Goal: Information Seeking & Learning: Learn about a topic

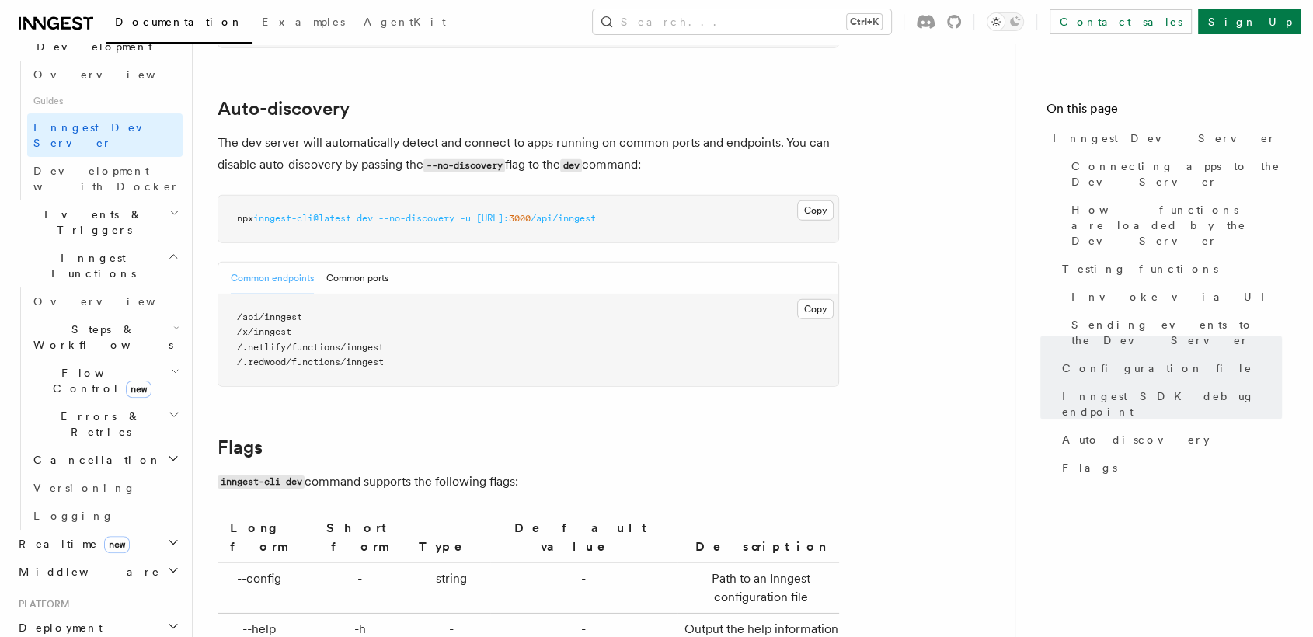
scroll to position [437, 0]
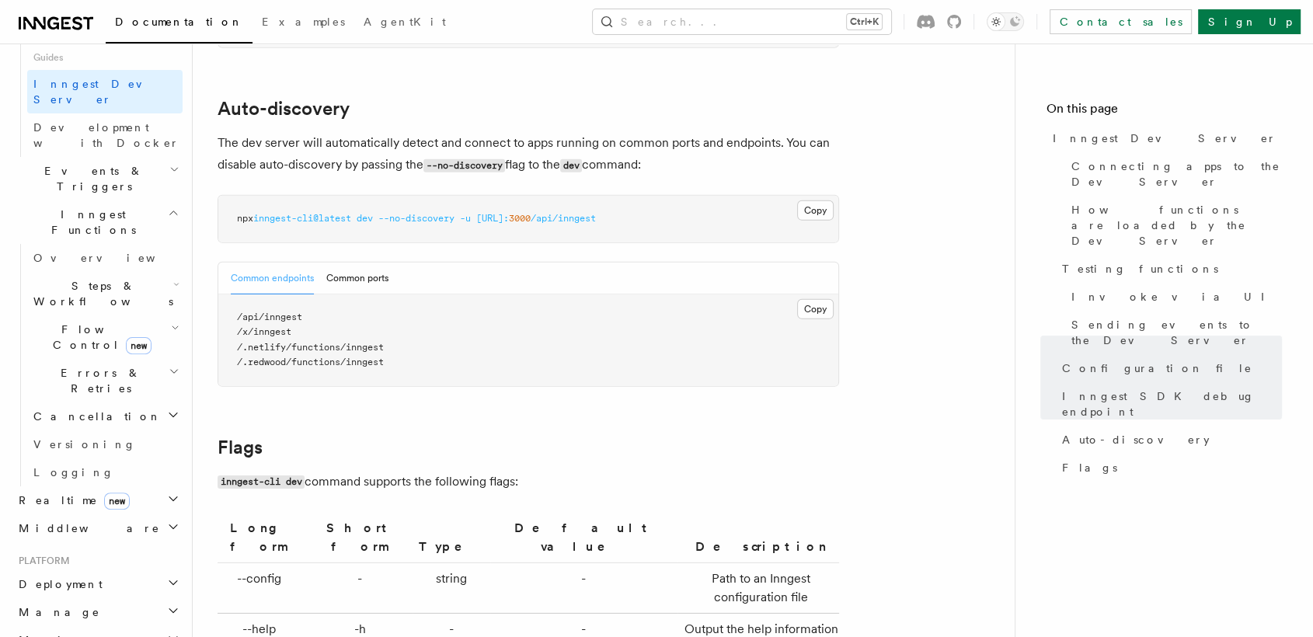
click at [124, 570] on h2 "Deployment" at bounding box center [97, 584] width 170 height 28
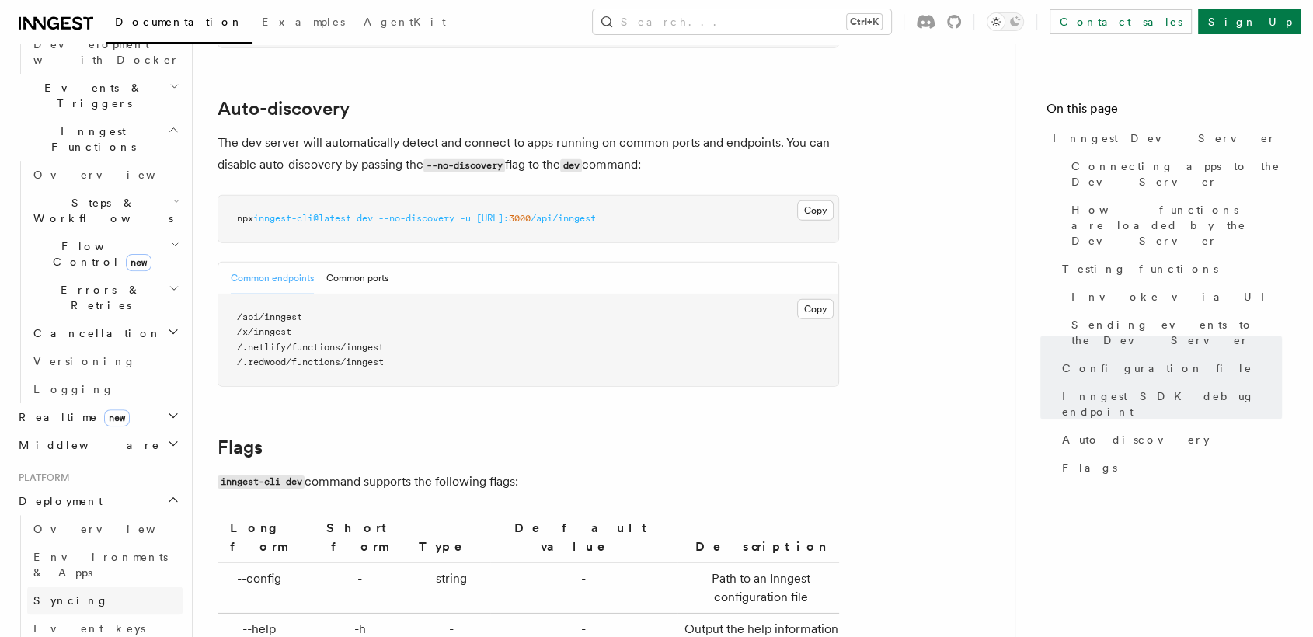
scroll to position [523, 0]
click at [90, 512] on link "Overview" at bounding box center [104, 526] width 155 height 28
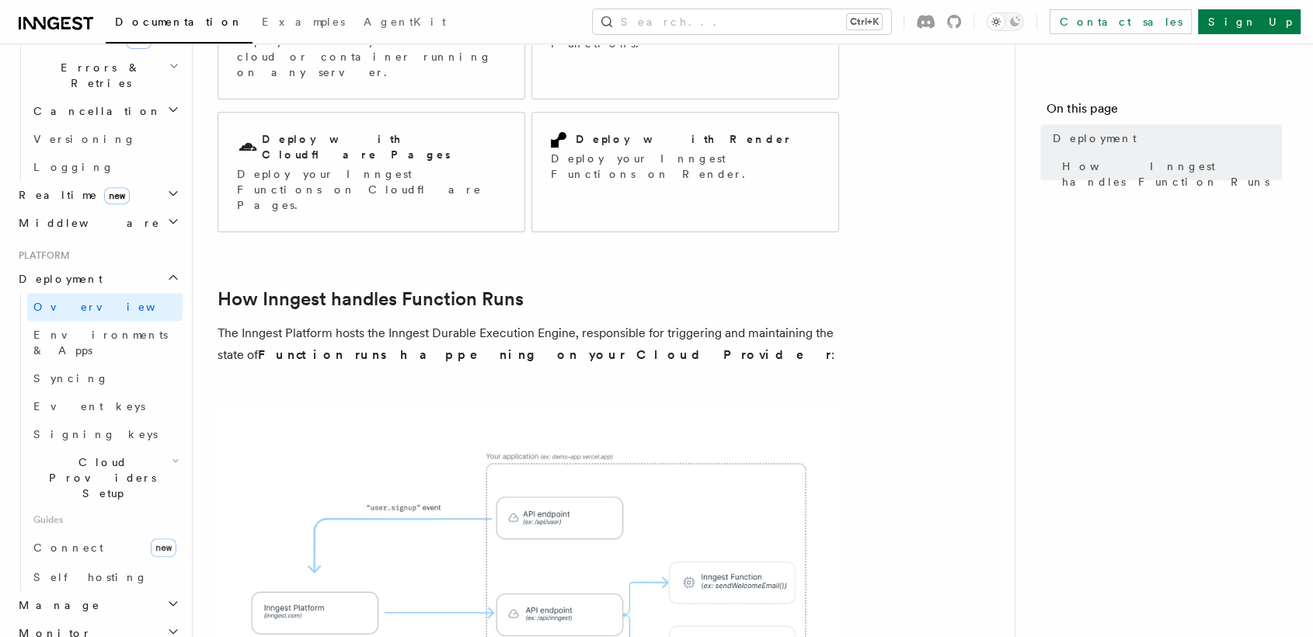
scroll to position [627, 0]
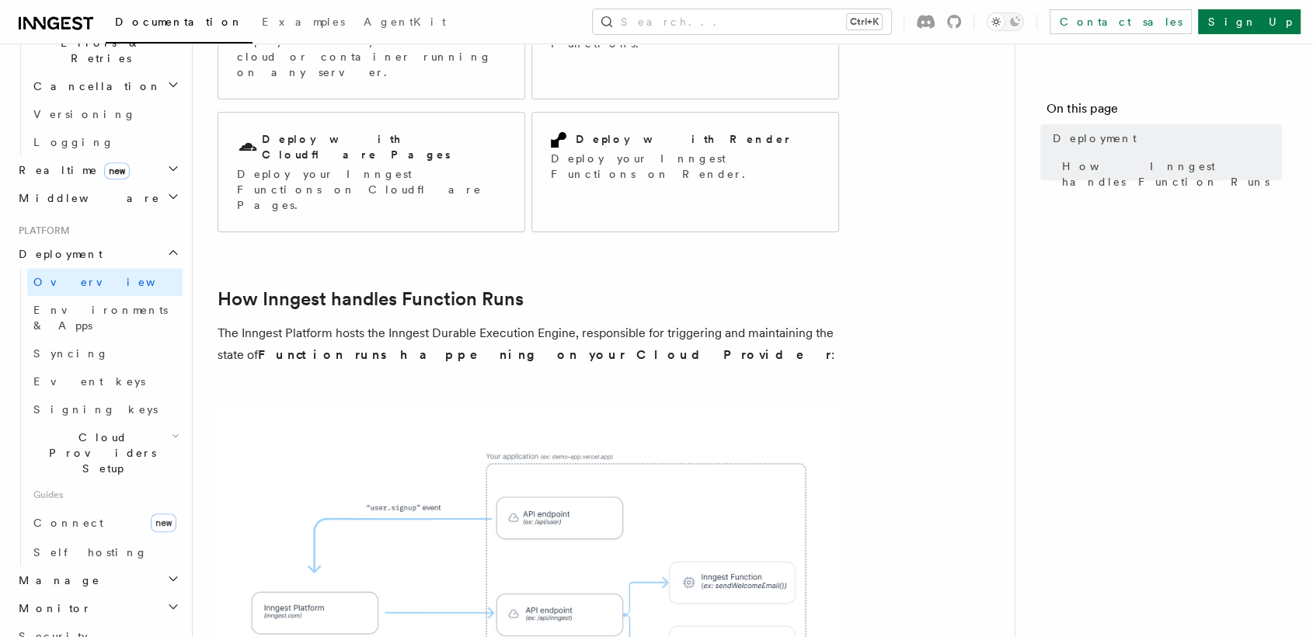
click at [167, 573] on icon "button" at bounding box center [173, 579] width 12 height 12
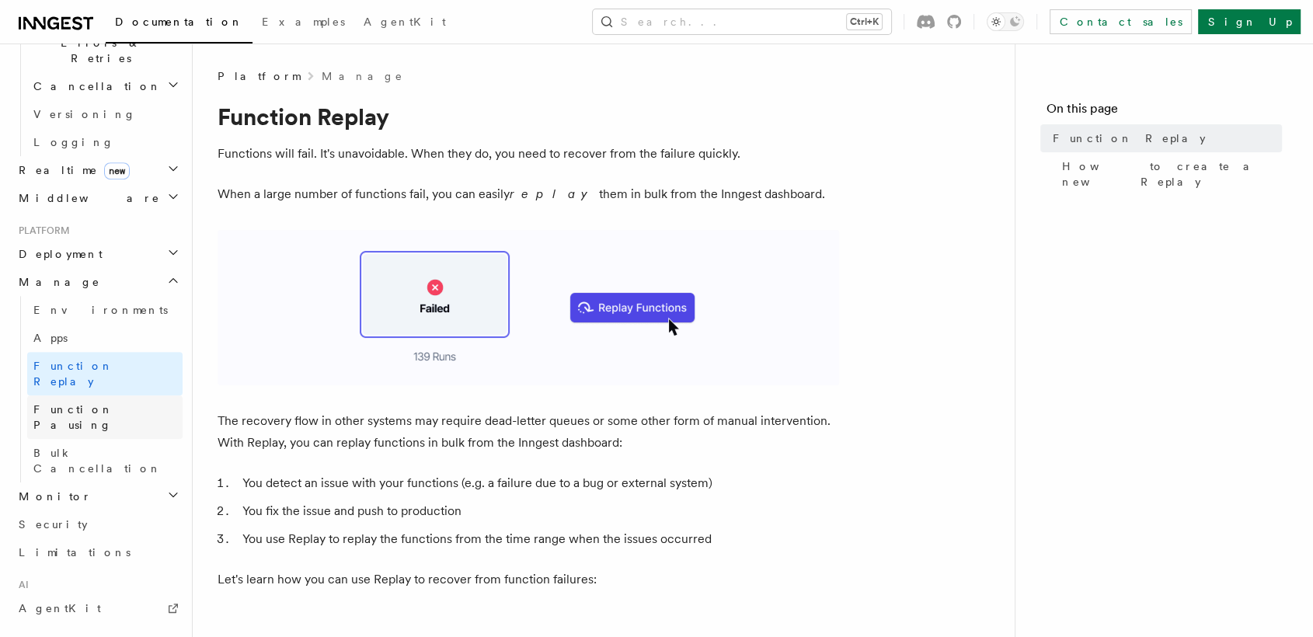
click at [118, 396] on link "Function Pausing" at bounding box center [104, 418] width 155 height 44
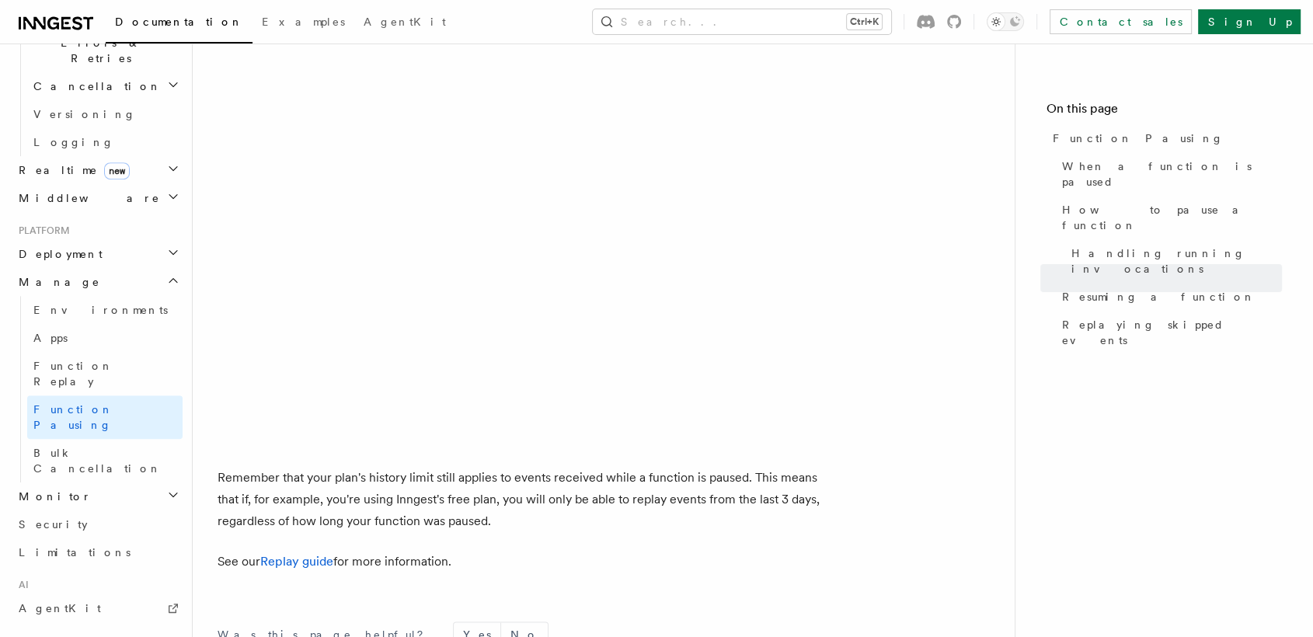
scroll to position [2798, 0]
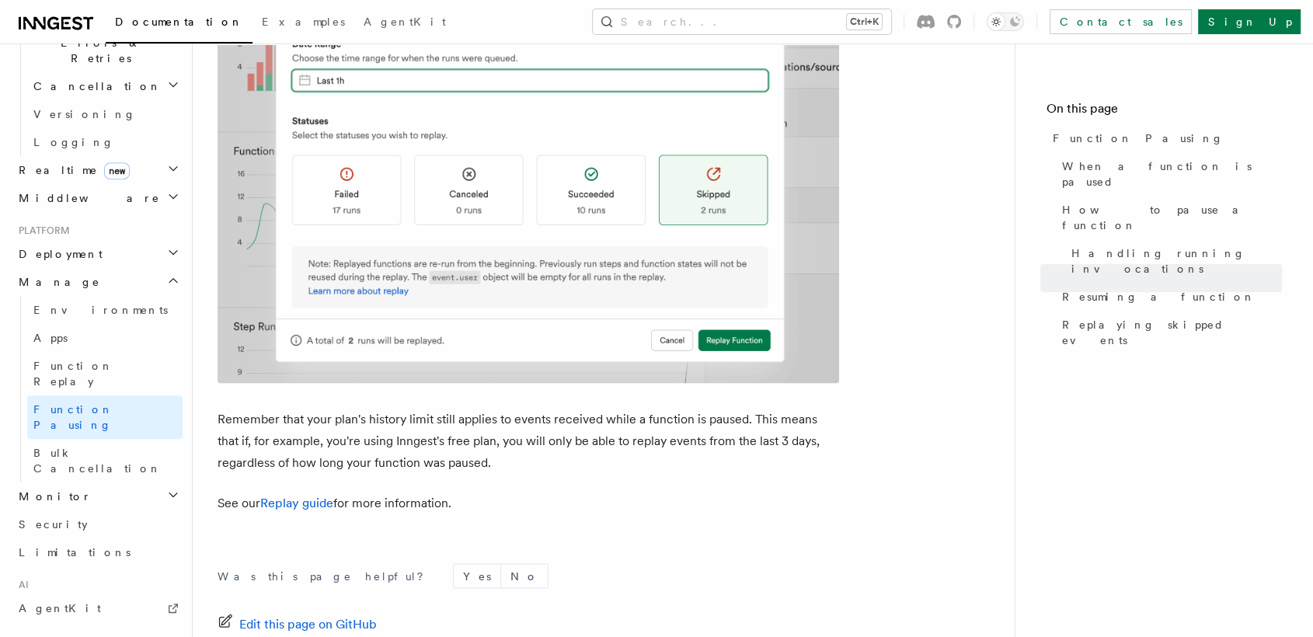
click at [95, 483] on h2 "Monitor" at bounding box center [97, 497] width 170 height 28
click at [101, 518] on span "Observability & metrics" at bounding box center [113, 532] width 160 height 28
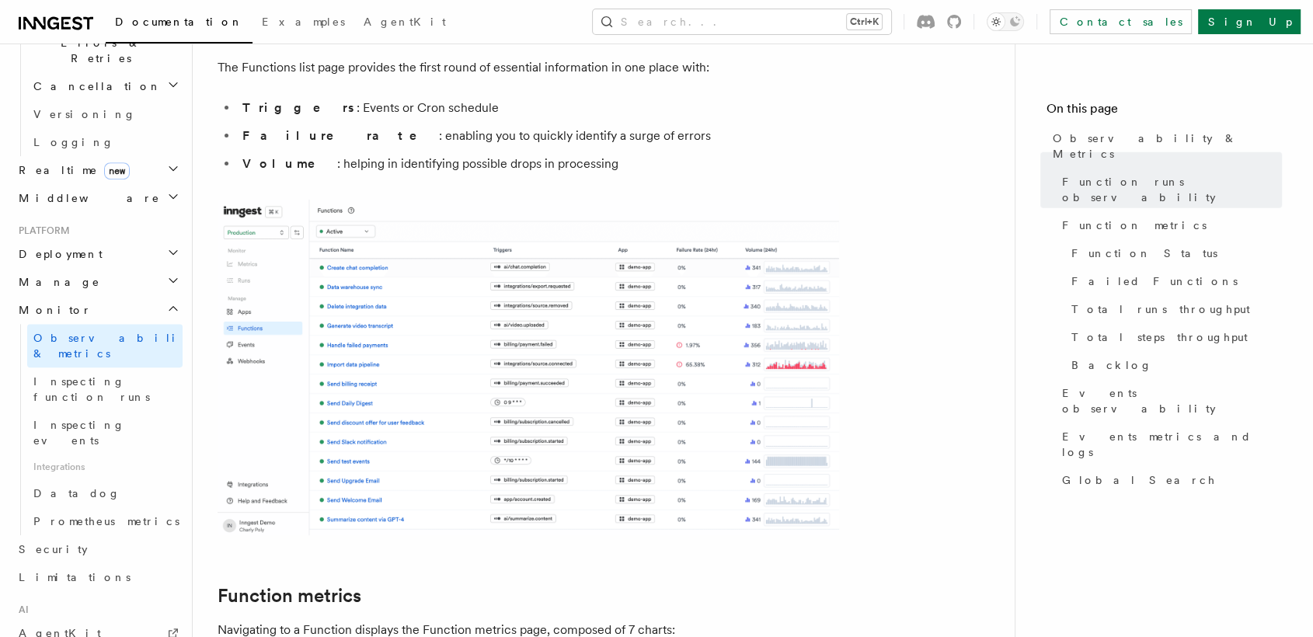
scroll to position [270, 0]
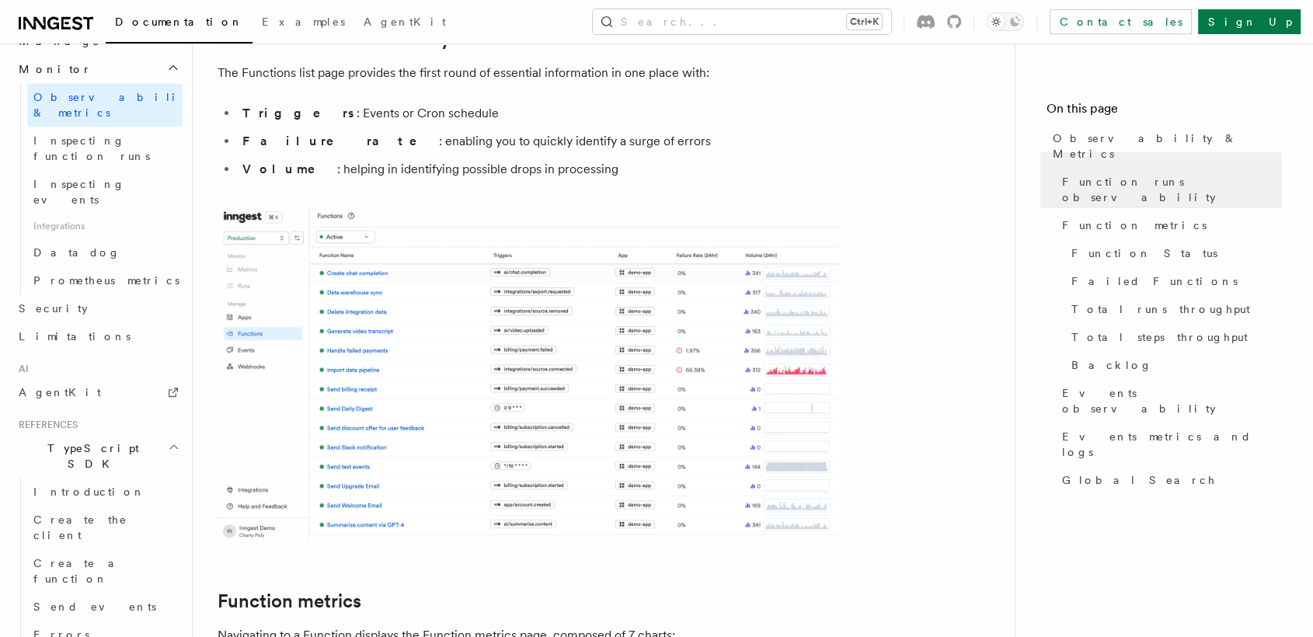
scroll to position [869, 0]
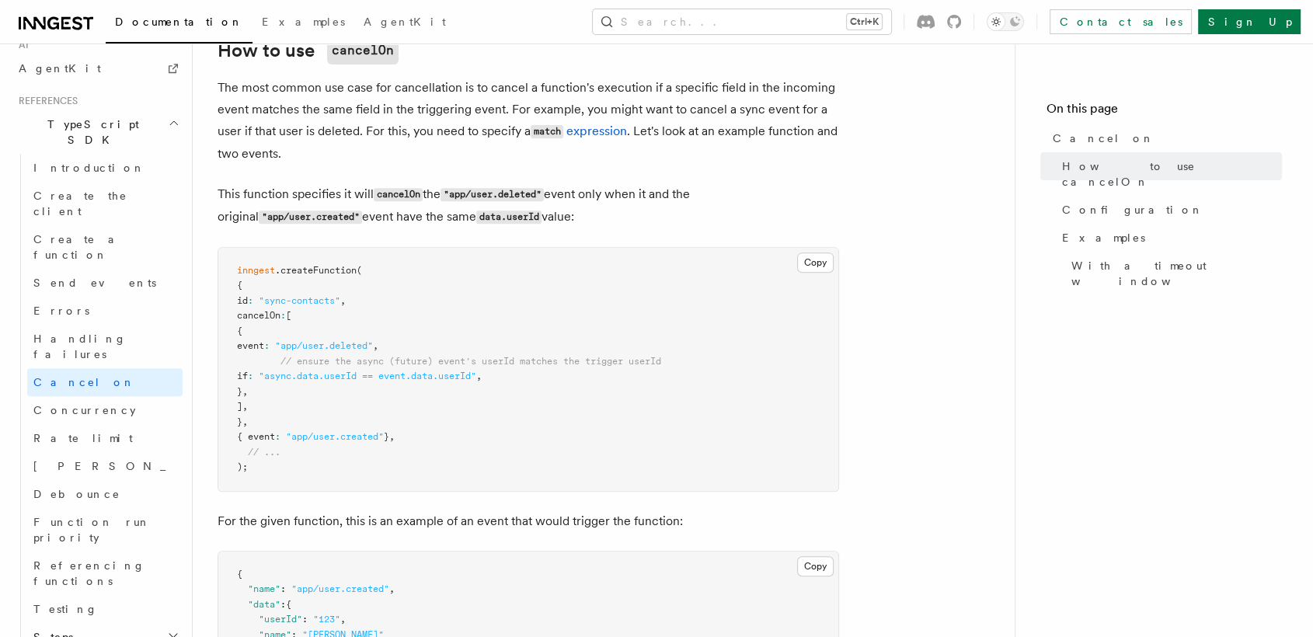
scroll to position [1013, 0]
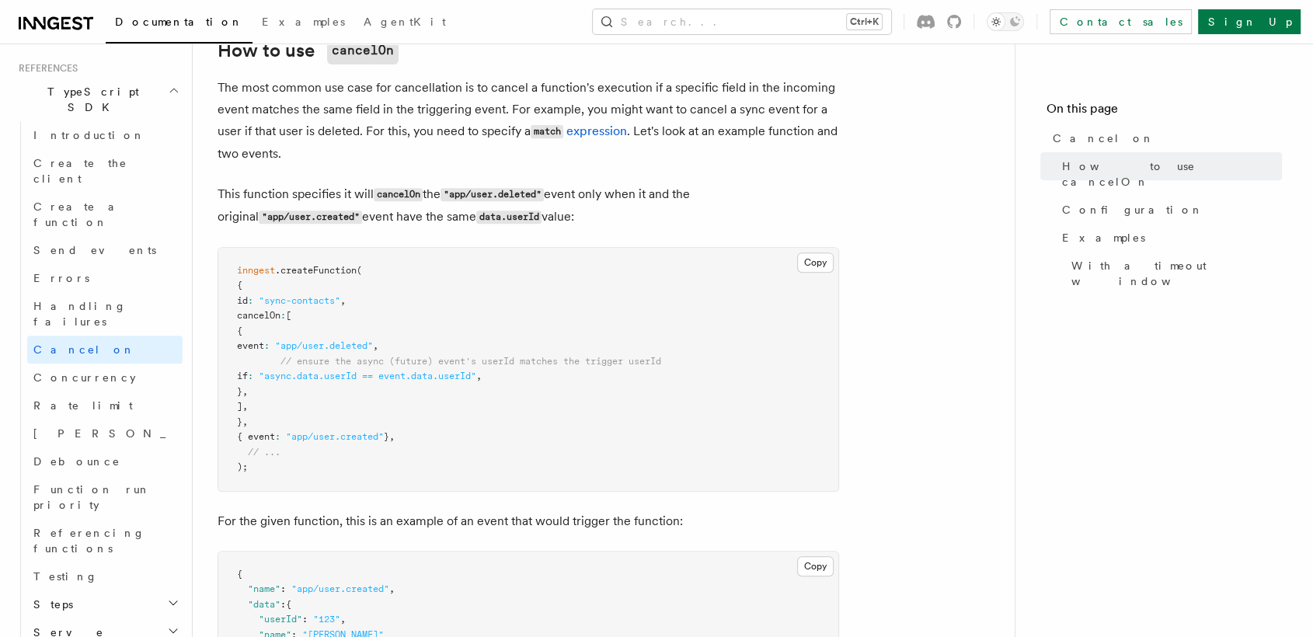
click at [152, 619] on h2 "Serve" at bounding box center [104, 633] width 155 height 28
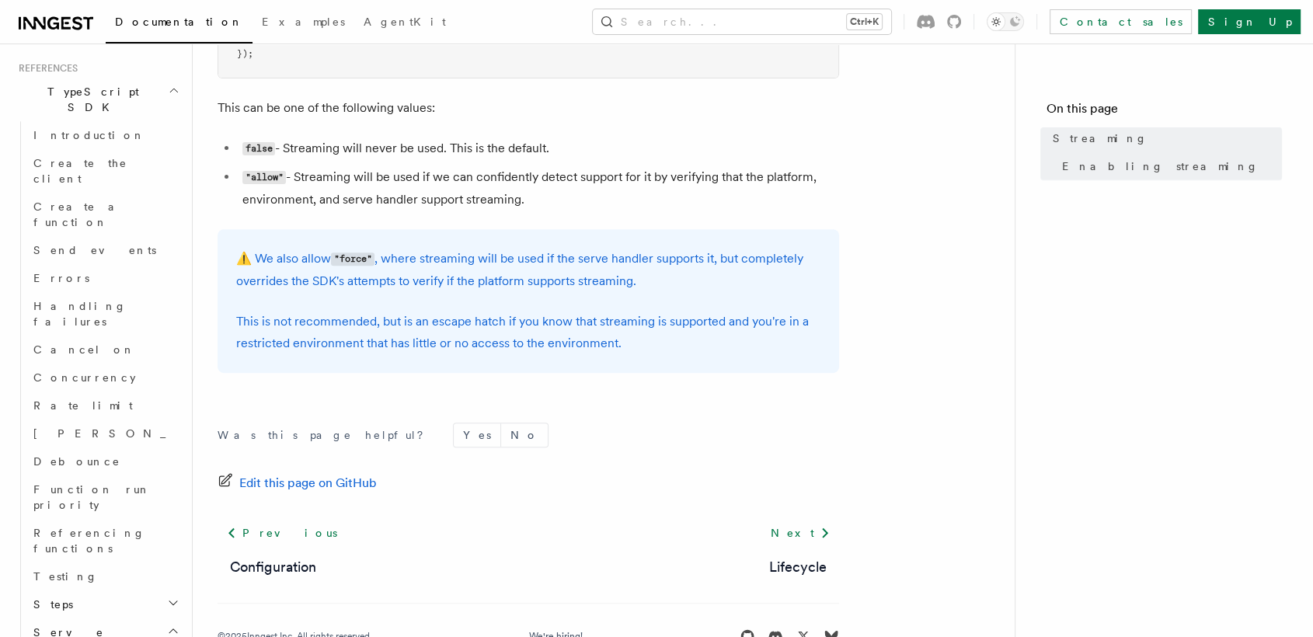
scroll to position [553, 0]
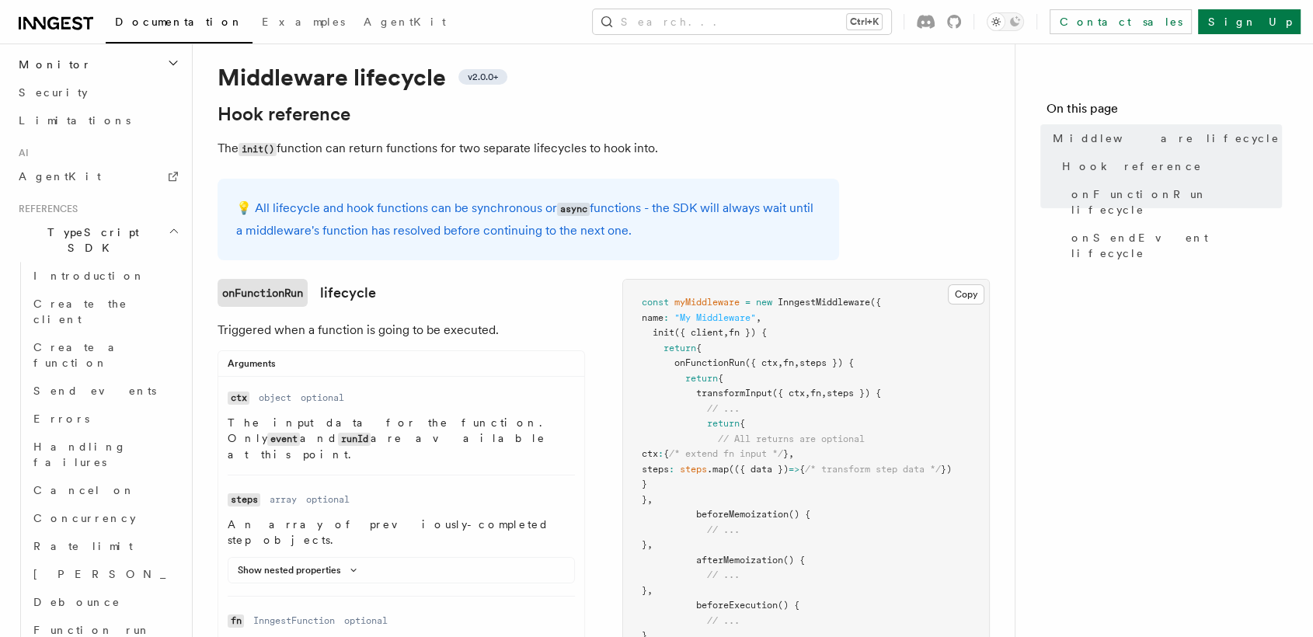
scroll to position [1163, 0]
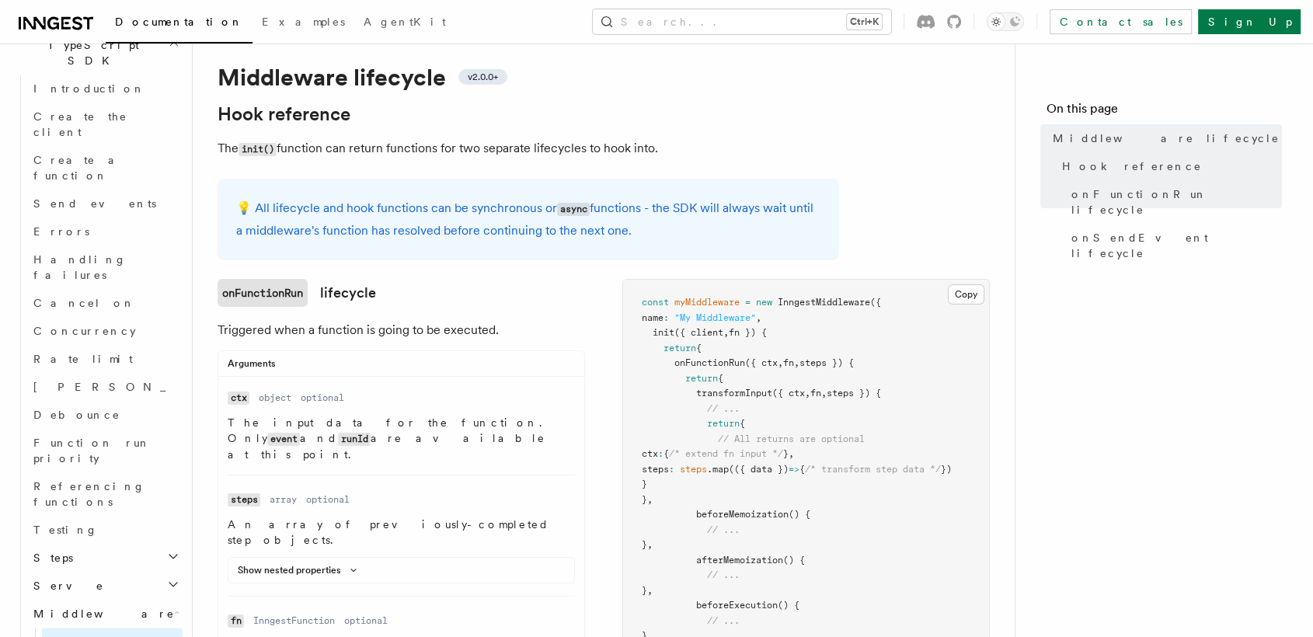
scroll to position [1318, 0]
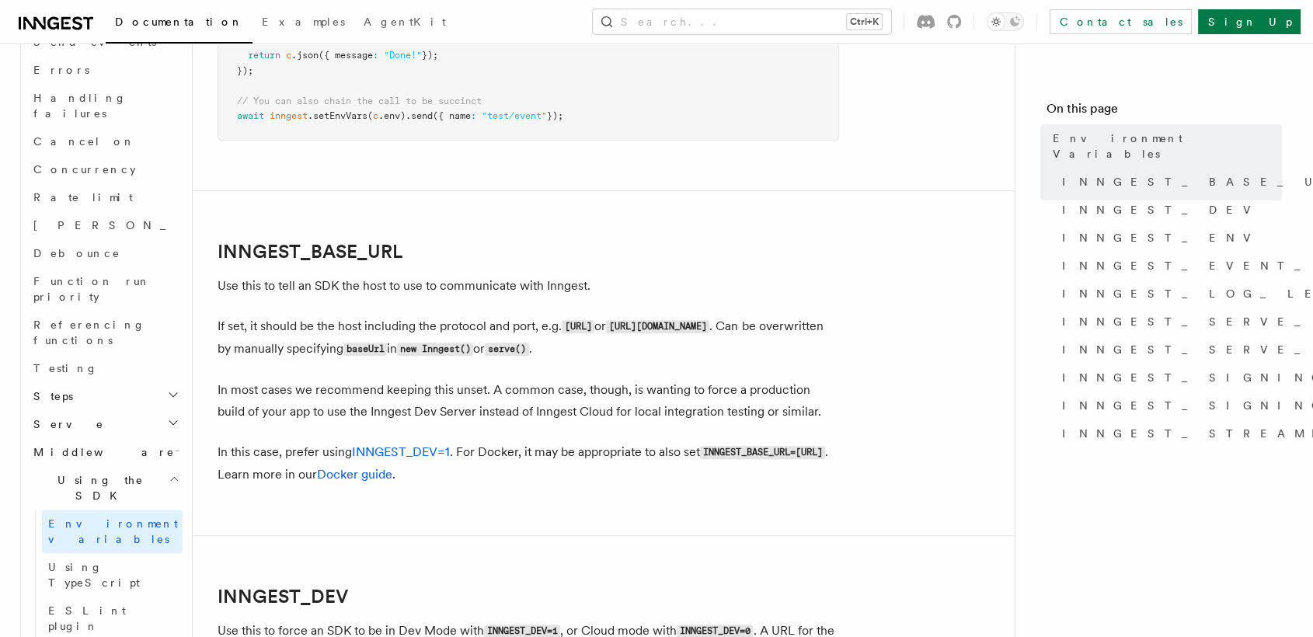
scroll to position [690, 0]
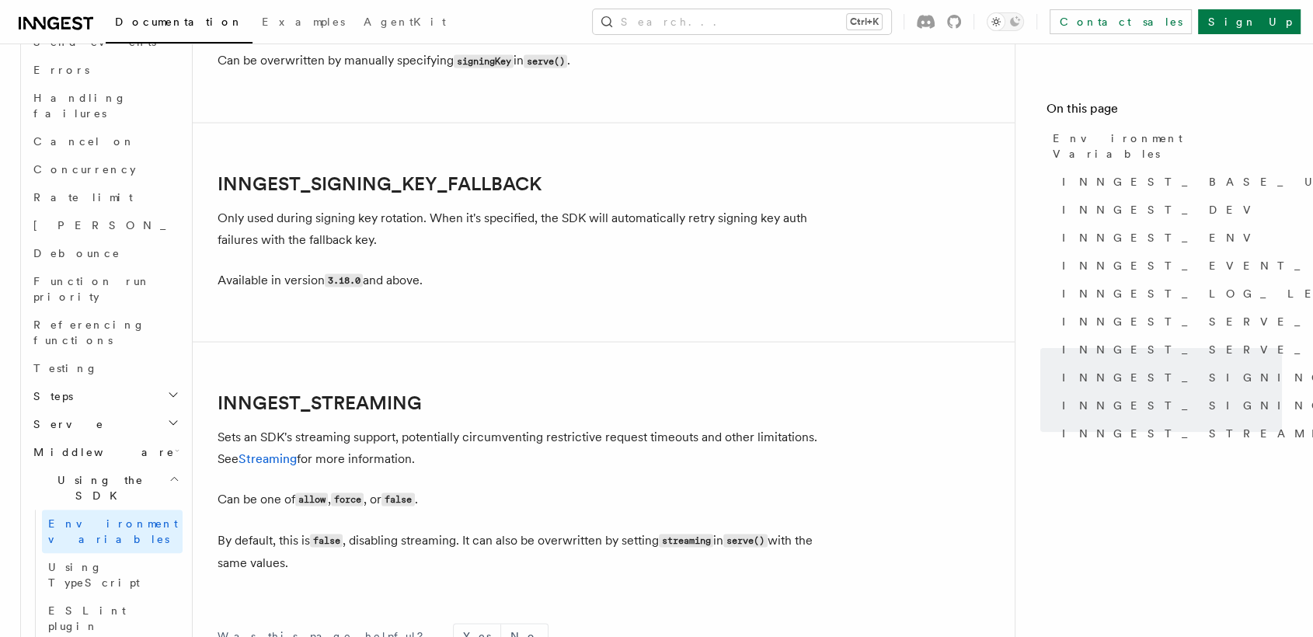
scroll to position [2942, 0]
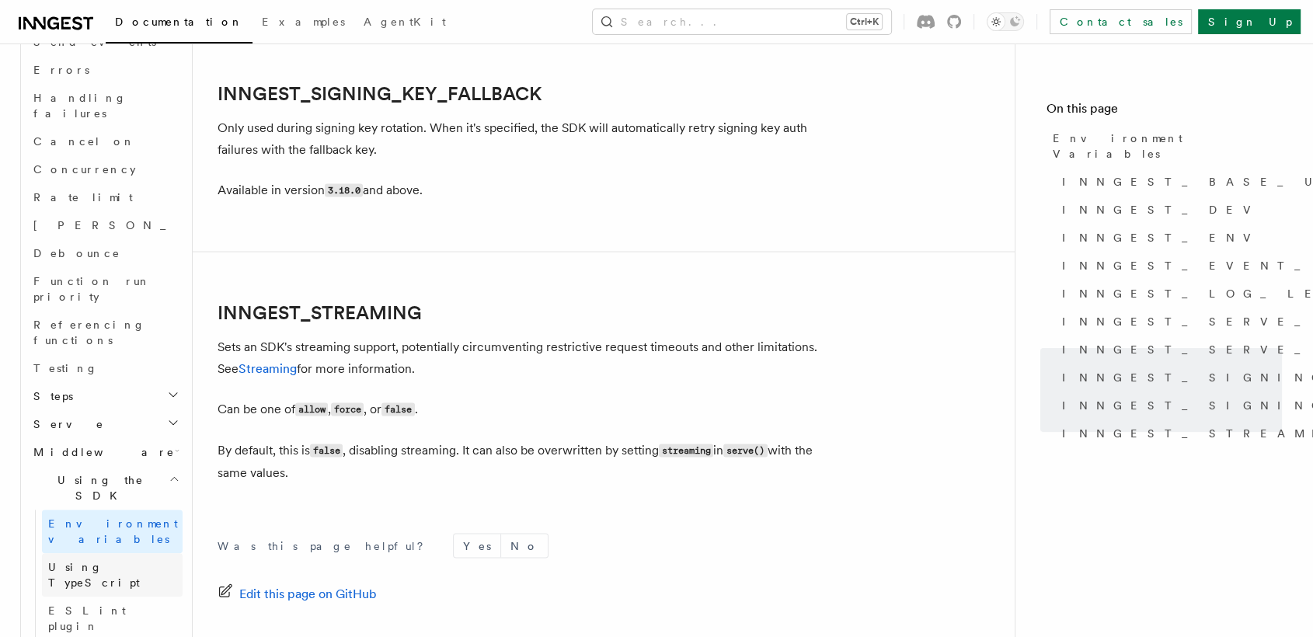
click at [126, 553] on link "Using TypeScript" at bounding box center [112, 575] width 141 height 44
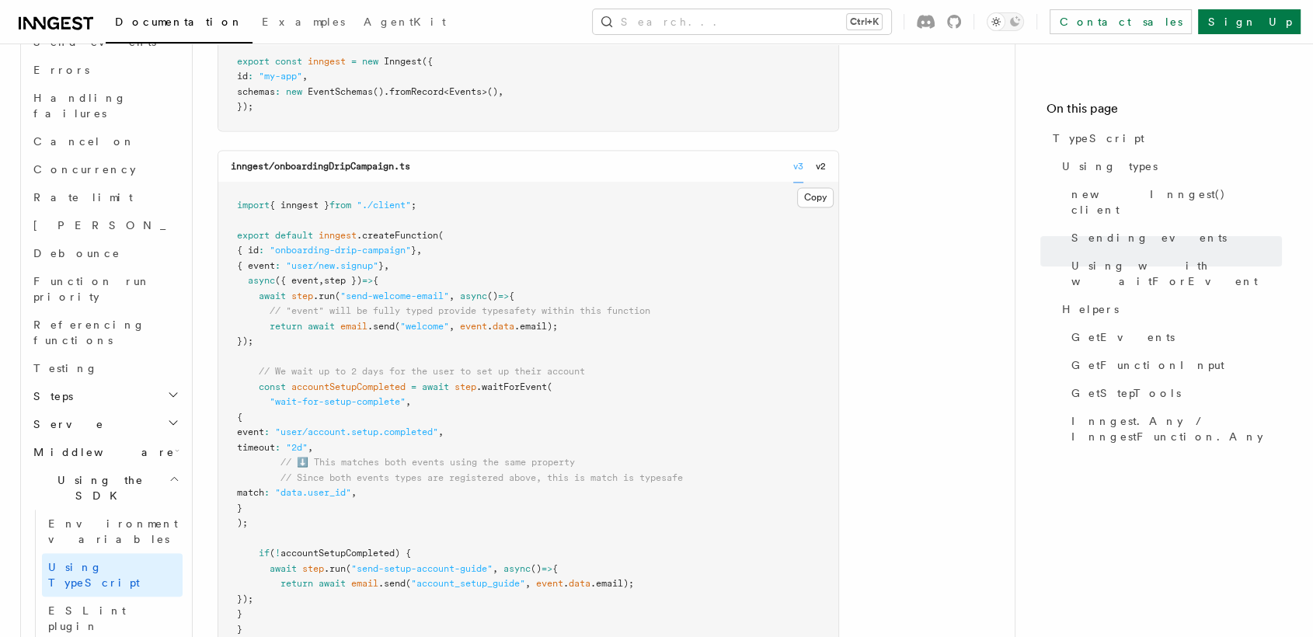
scroll to position [2141, 0]
click at [175, 445] on icon "button" at bounding box center [177, 451] width 5 height 12
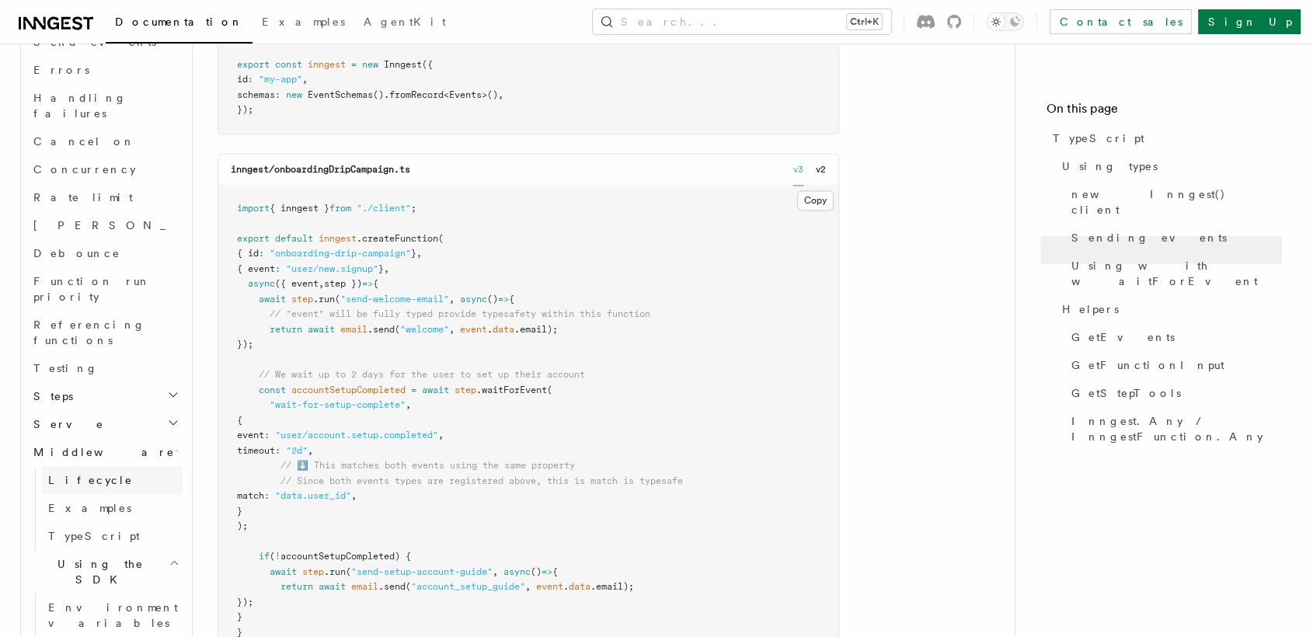
click at [121, 466] on link "Lifecycle" at bounding box center [112, 480] width 141 height 28
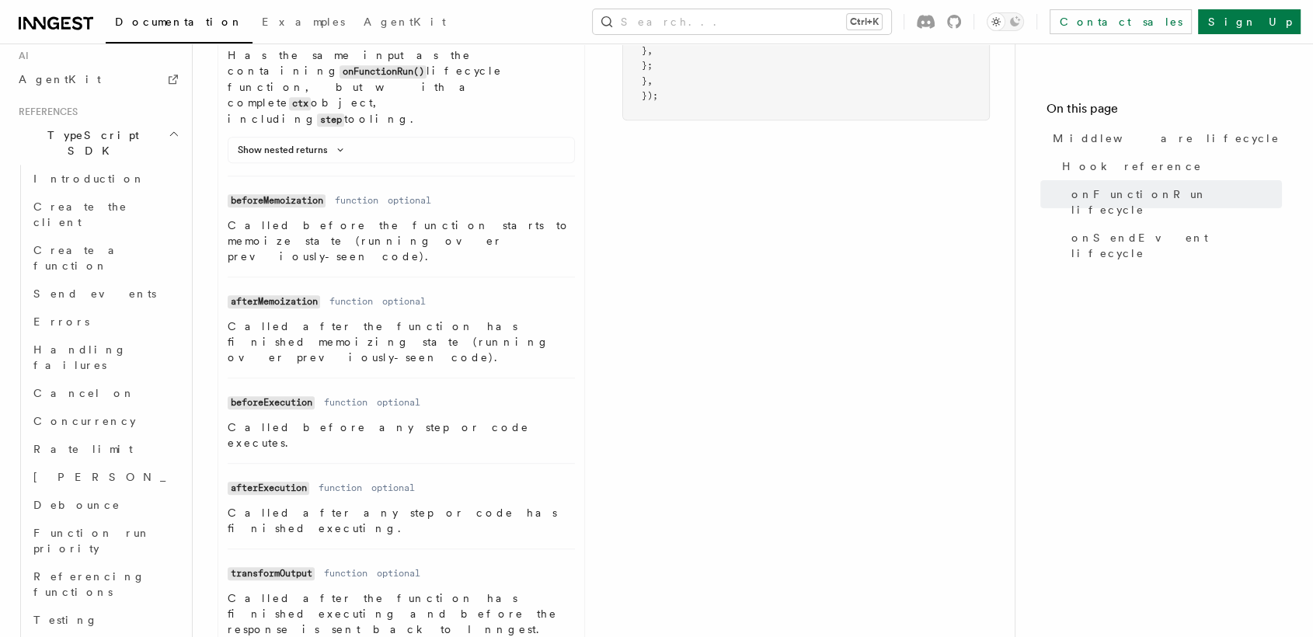
scroll to position [944, 0]
click at [143, 519] on link "Function run priority" at bounding box center [104, 541] width 155 height 44
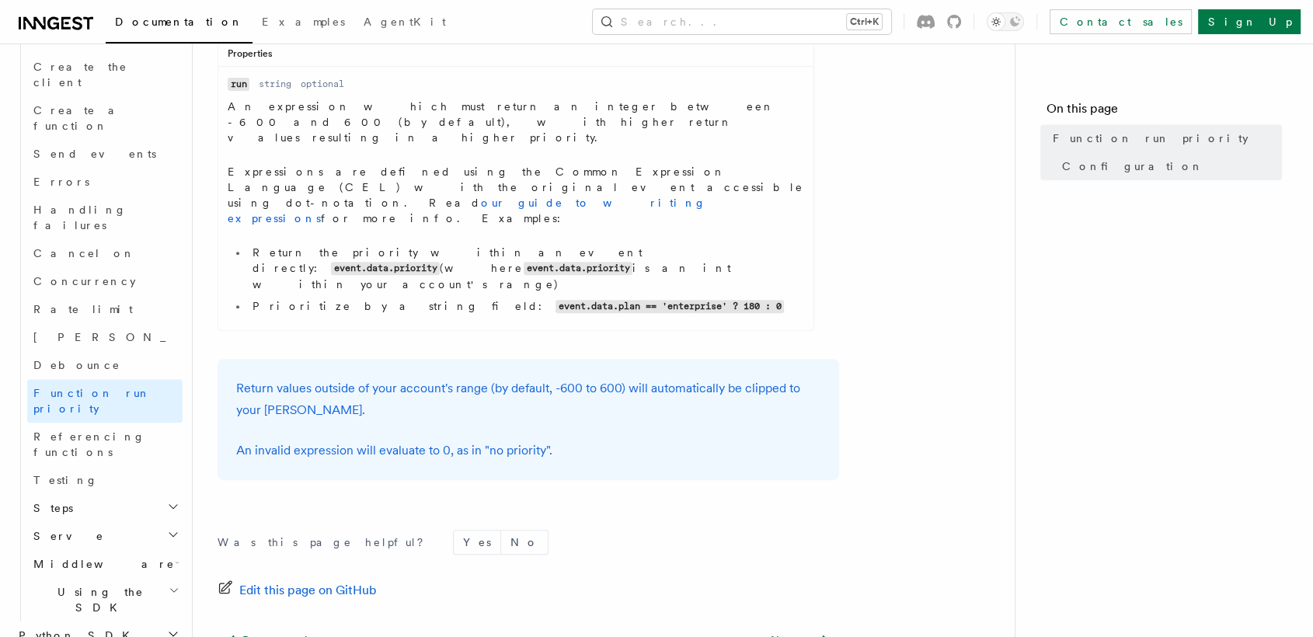
scroll to position [616, 0]
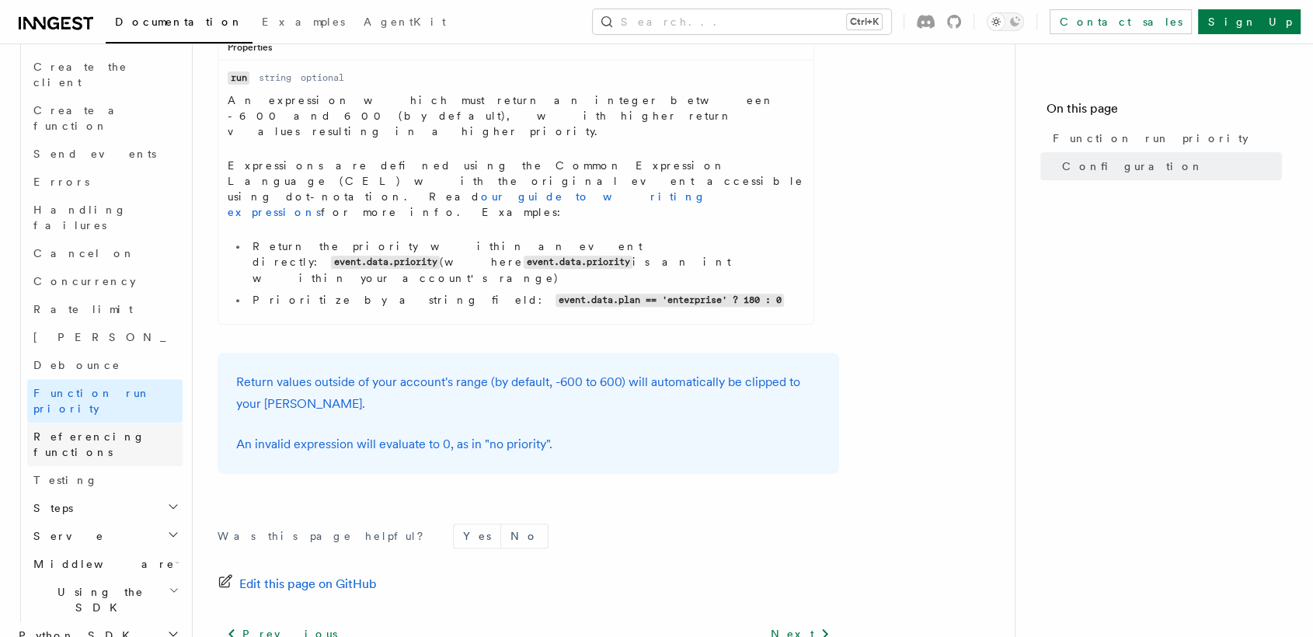
click at [141, 423] on link "Referencing functions" at bounding box center [104, 445] width 155 height 44
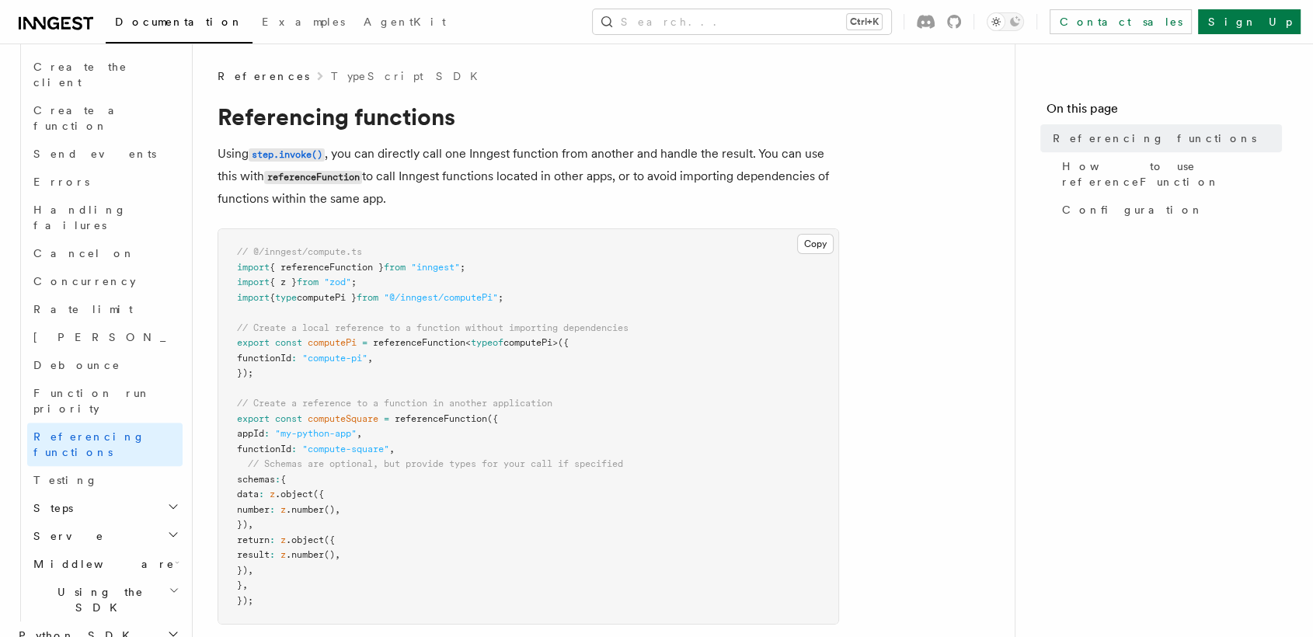
click at [113, 494] on h2 "Steps" at bounding box center [104, 508] width 155 height 28
click at [73, 530] on span "[DOMAIN_NAME]()" at bounding box center [94, 536] width 93 height 12
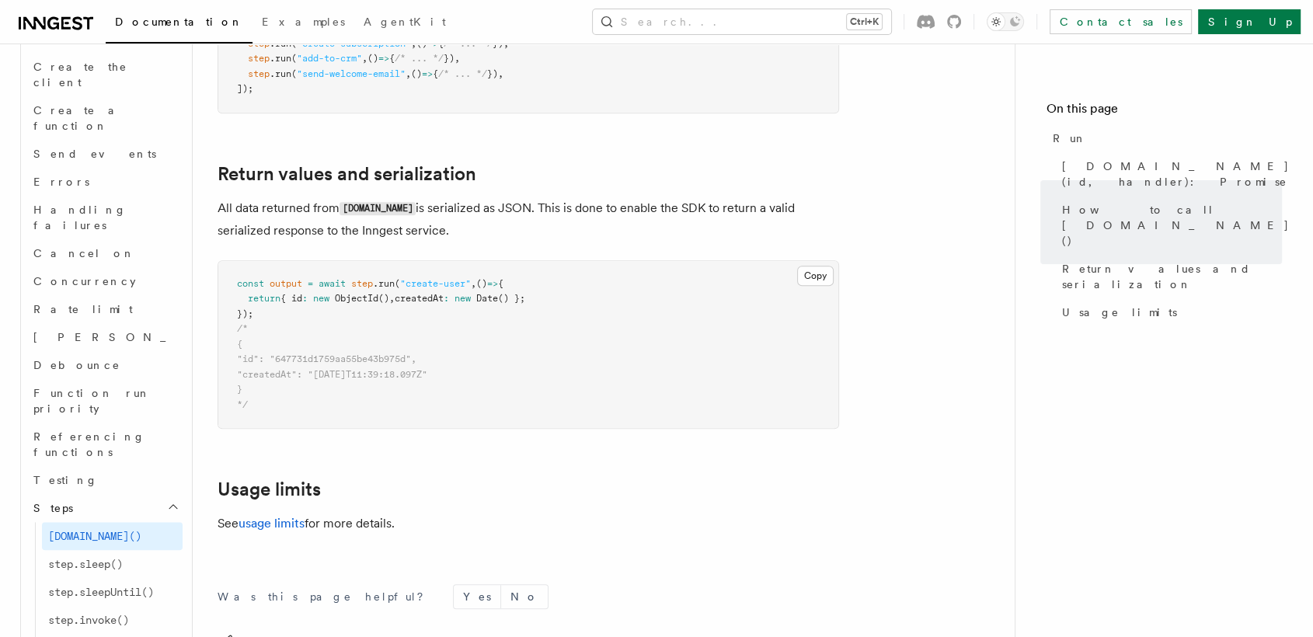
scroll to position [1203, 0]
click at [104, 578] on link "step.sleepUntil()" at bounding box center [112, 592] width 141 height 28
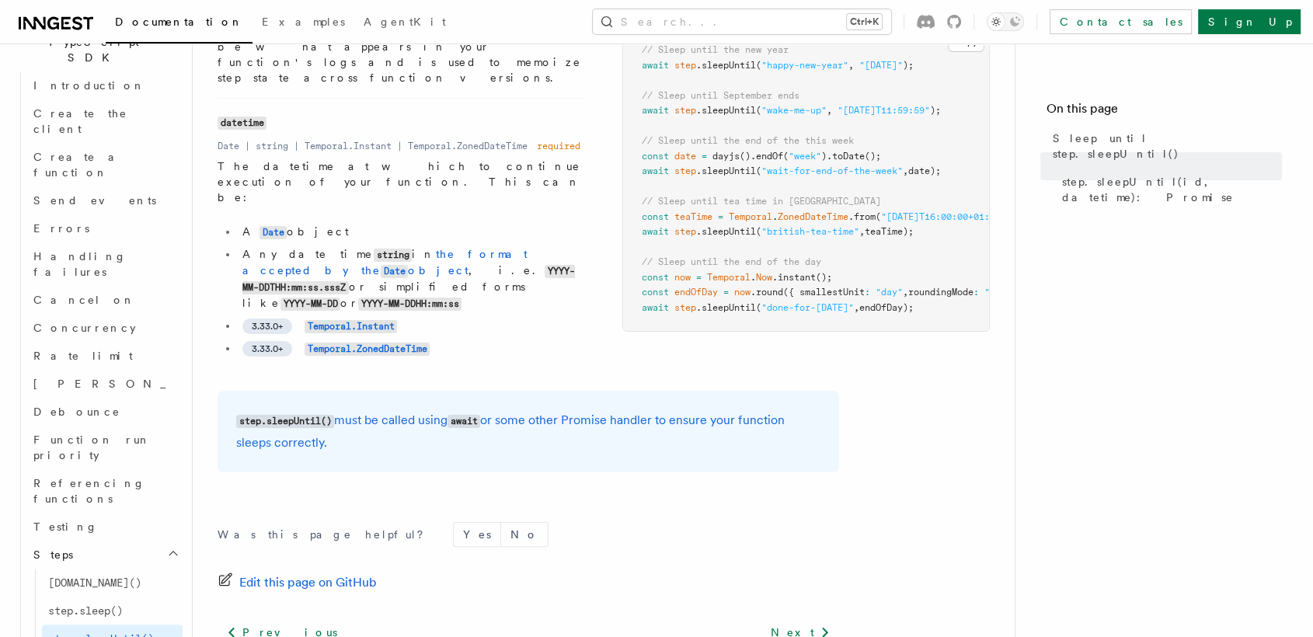
scroll to position [1058, 0]
click at [115, 518] on link "Testing" at bounding box center [104, 532] width 155 height 28
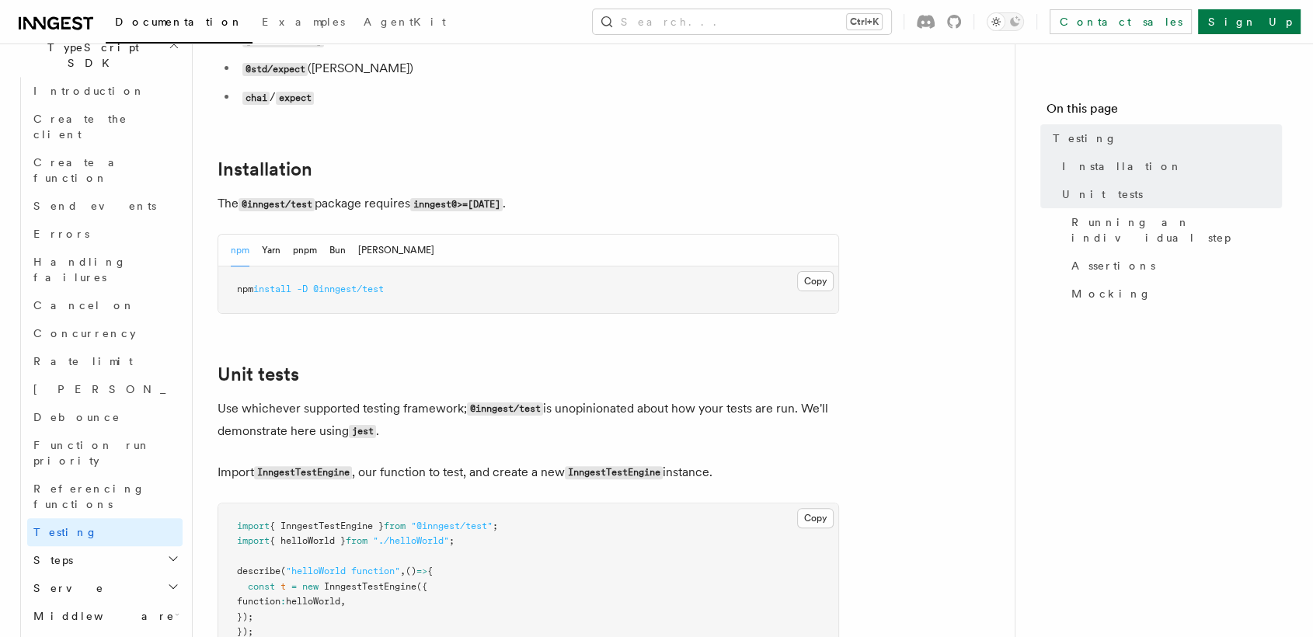
scroll to position [276, 0]
click at [343, 253] on button "Bun" at bounding box center [338, 250] width 16 height 32
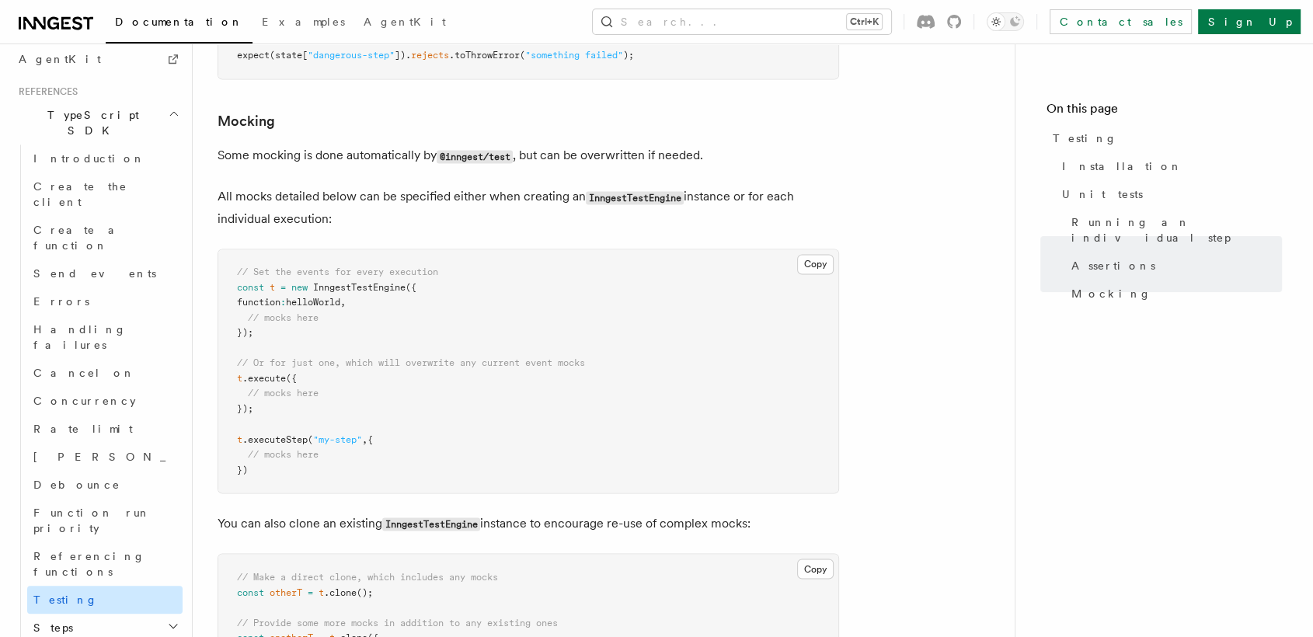
scroll to position [971, 0]
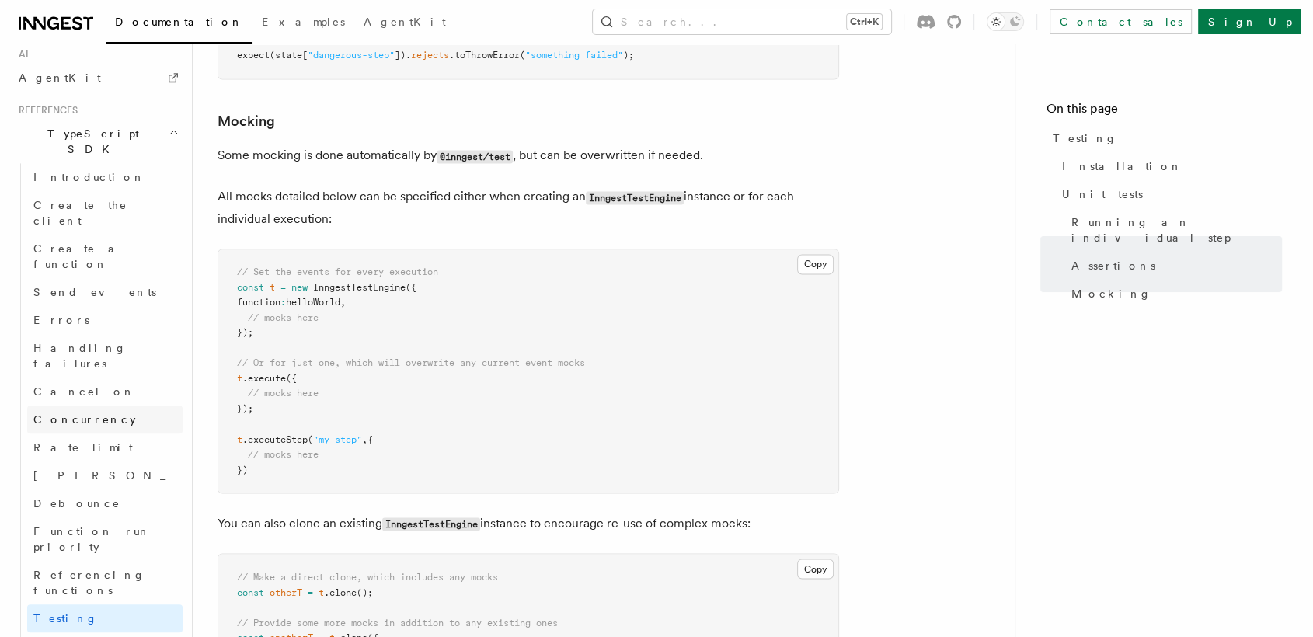
click at [109, 406] on link "Concurrency" at bounding box center [104, 420] width 155 height 28
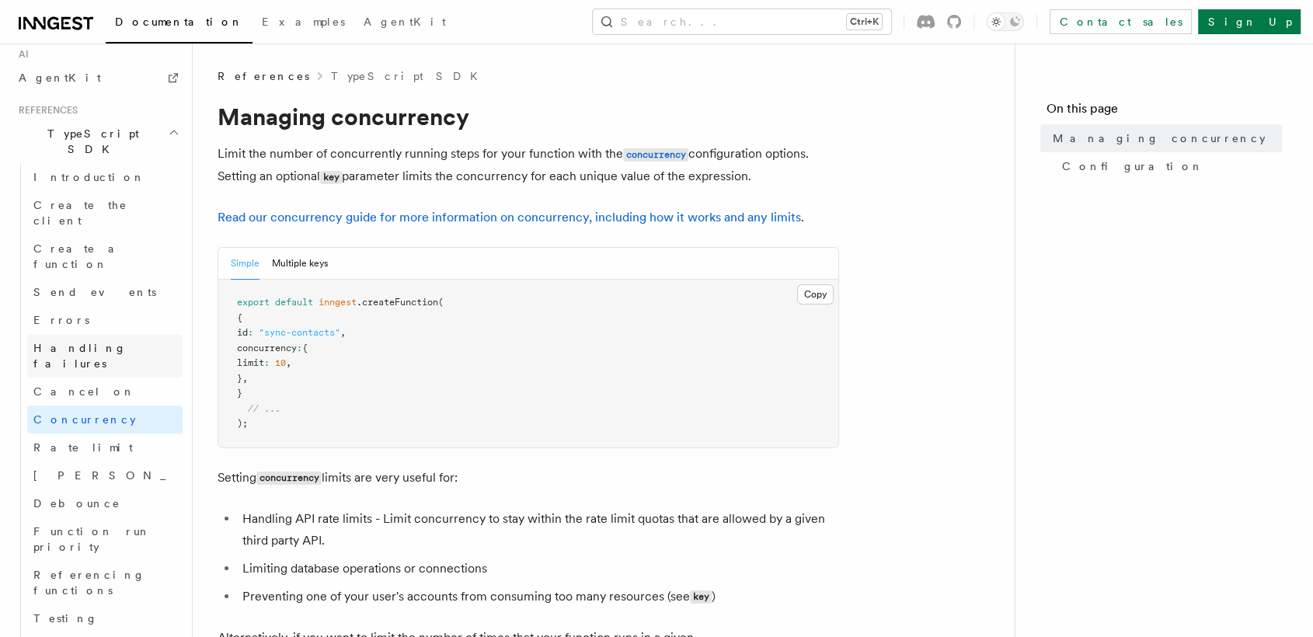
click at [137, 334] on link "Handling failures" at bounding box center [104, 356] width 155 height 44
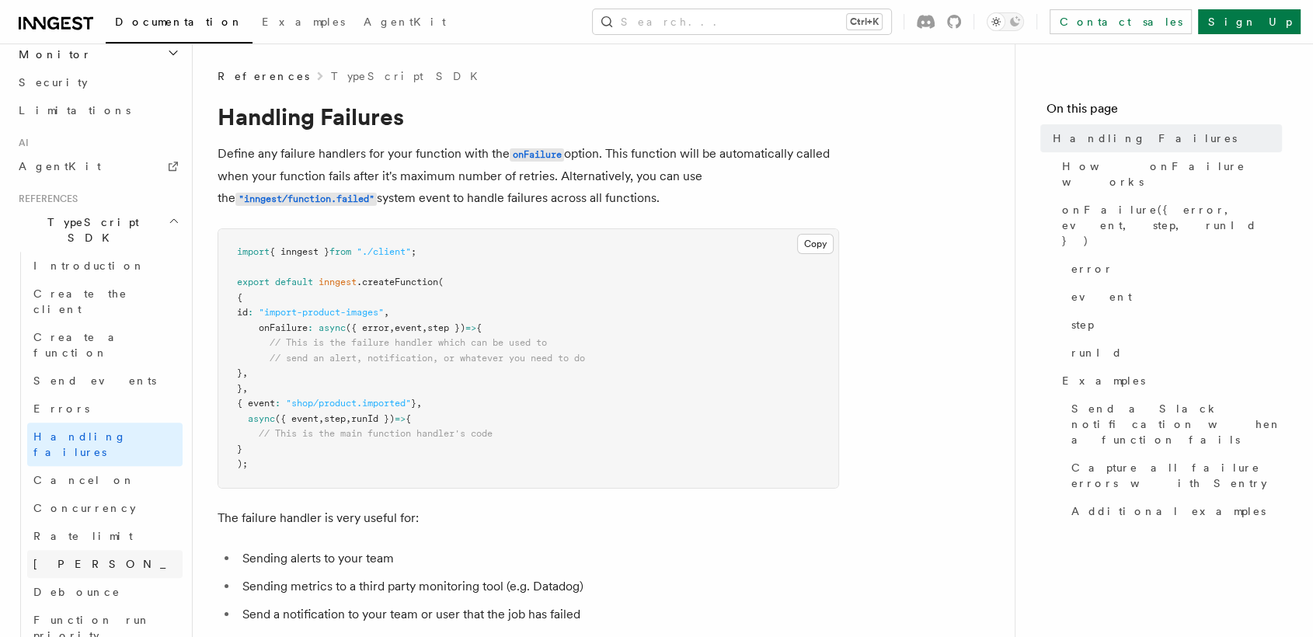
scroll to position [851, 0]
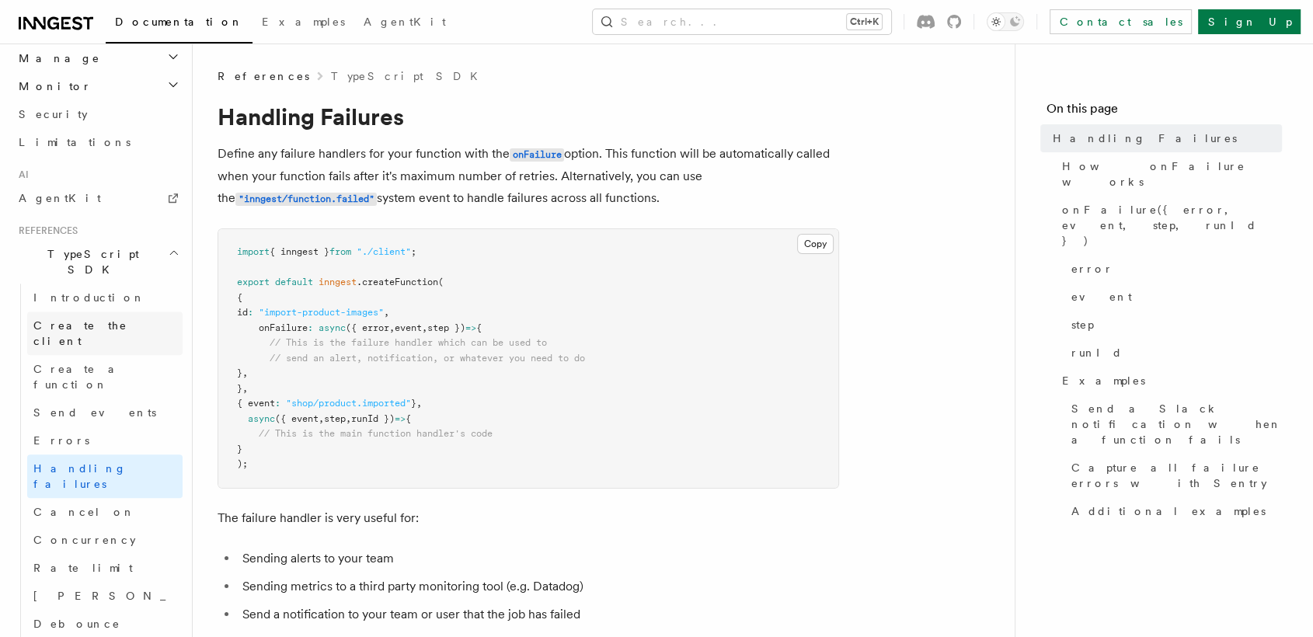
click at [116, 312] on link "Create the client" at bounding box center [104, 334] width 155 height 44
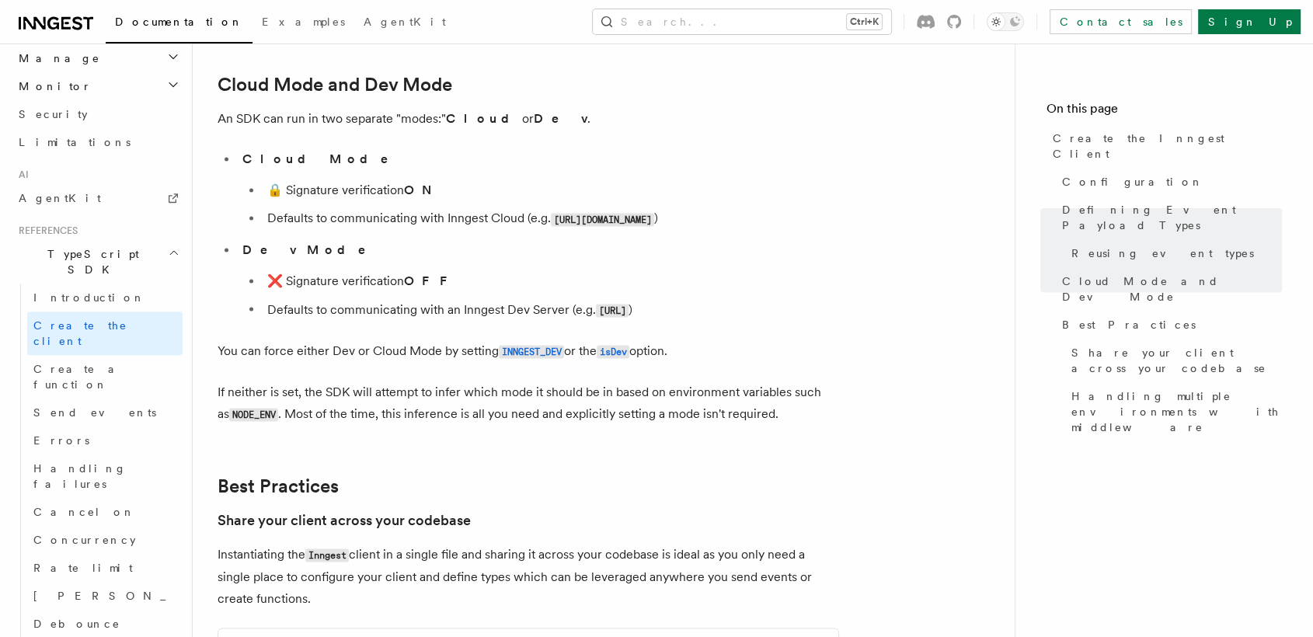
scroll to position [2688, 0]
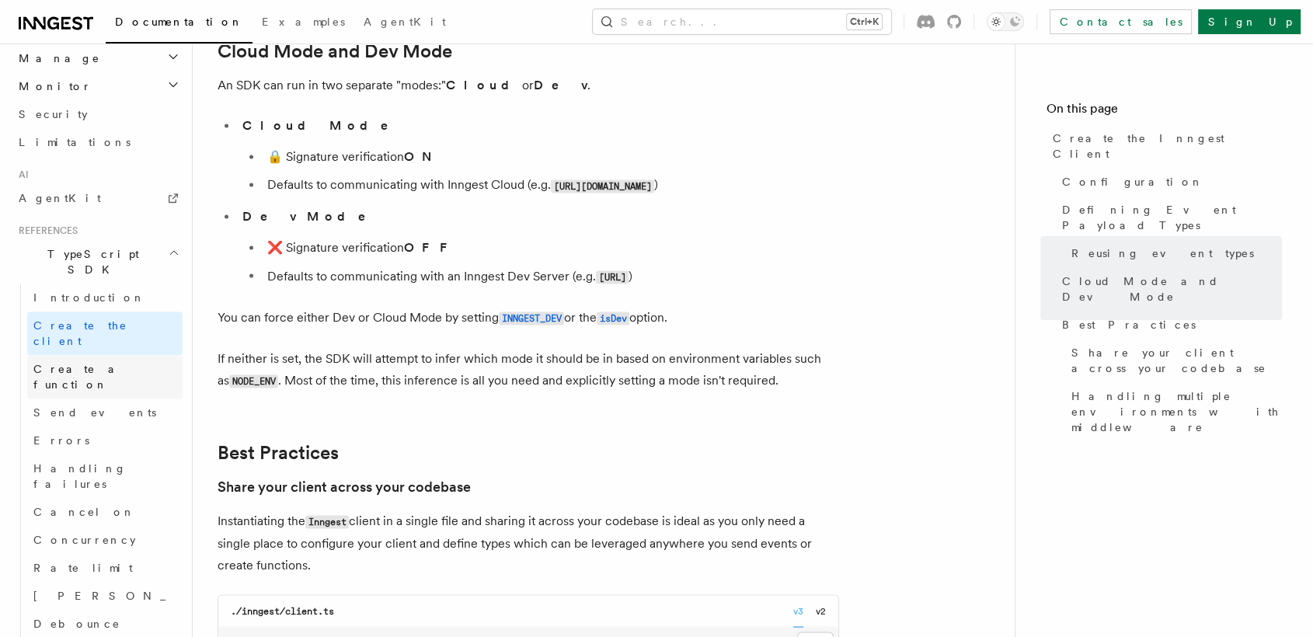
click at [106, 363] on span "Create a function" at bounding box center [79, 377] width 92 height 28
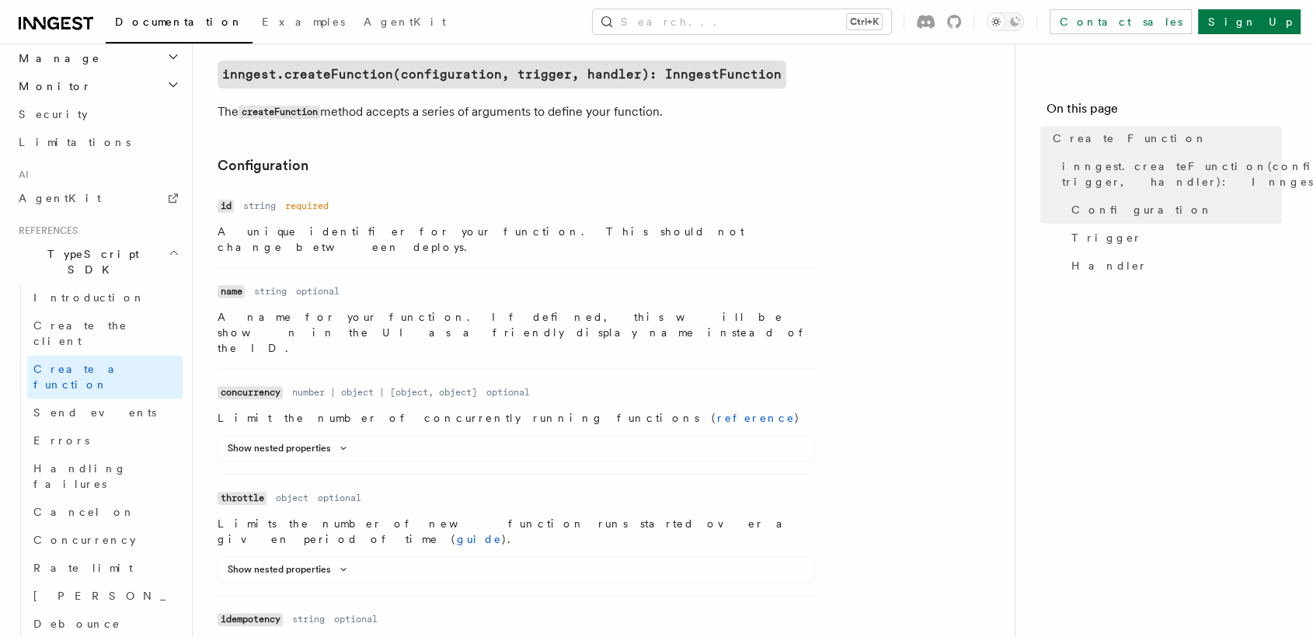
scroll to position [420, 0]
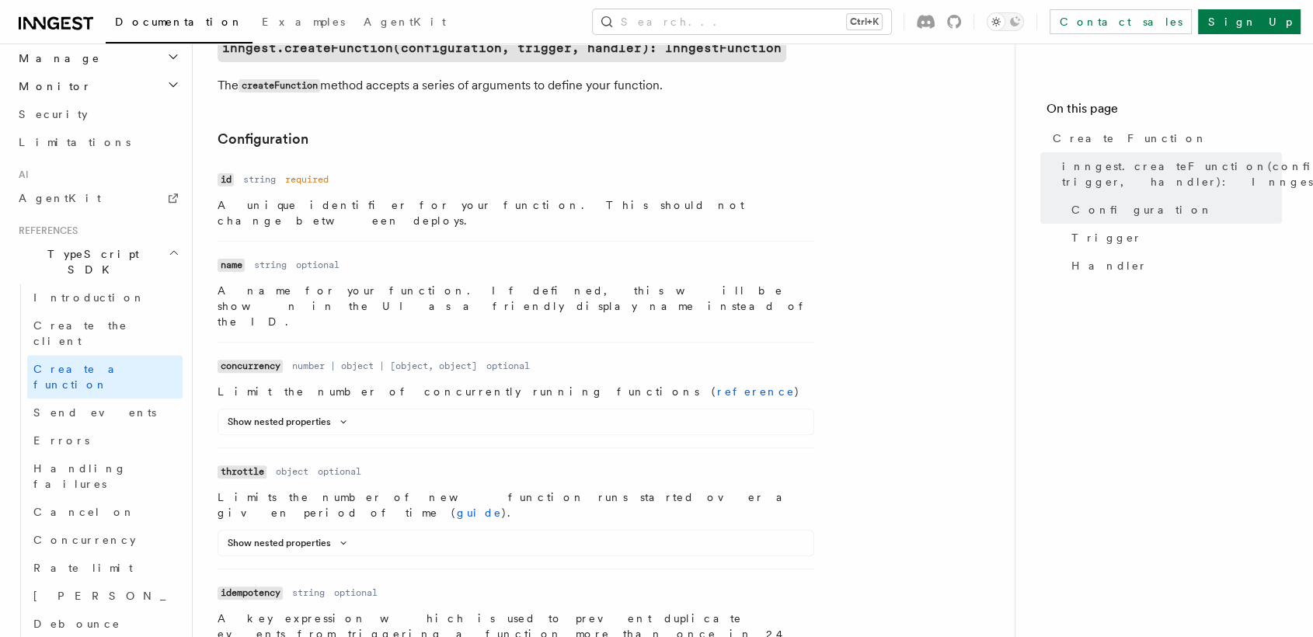
click at [277, 416] on button "Show nested properties" at bounding box center [290, 422] width 125 height 12
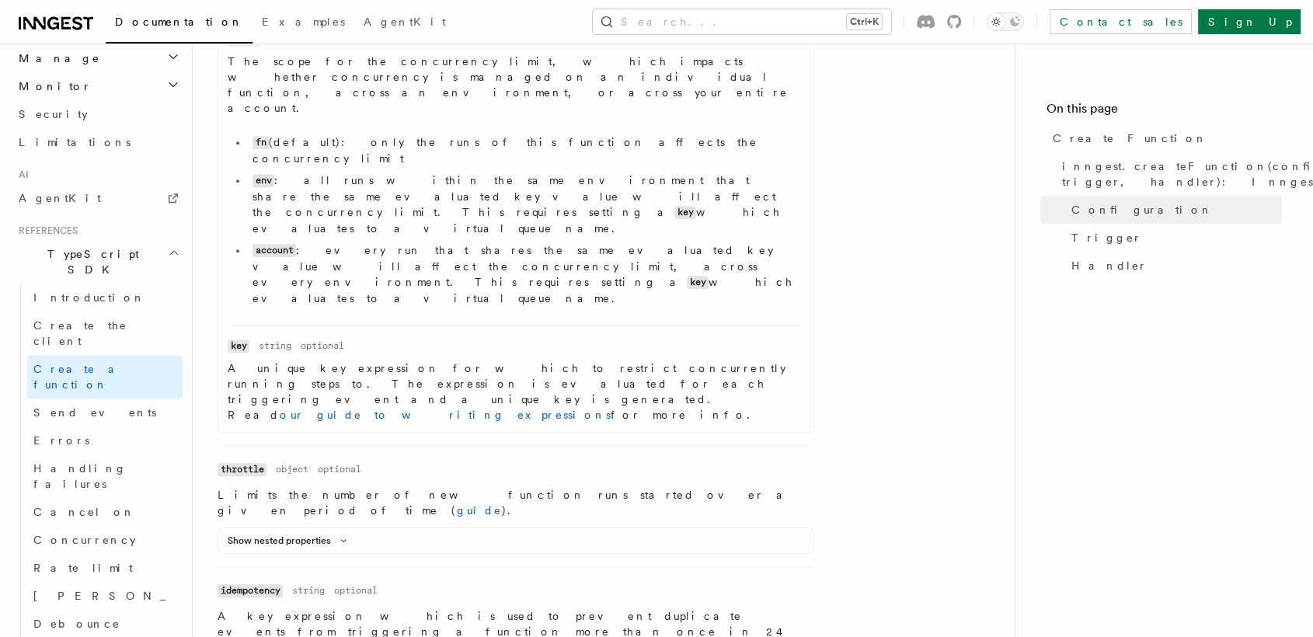
scroll to position [898, 0]
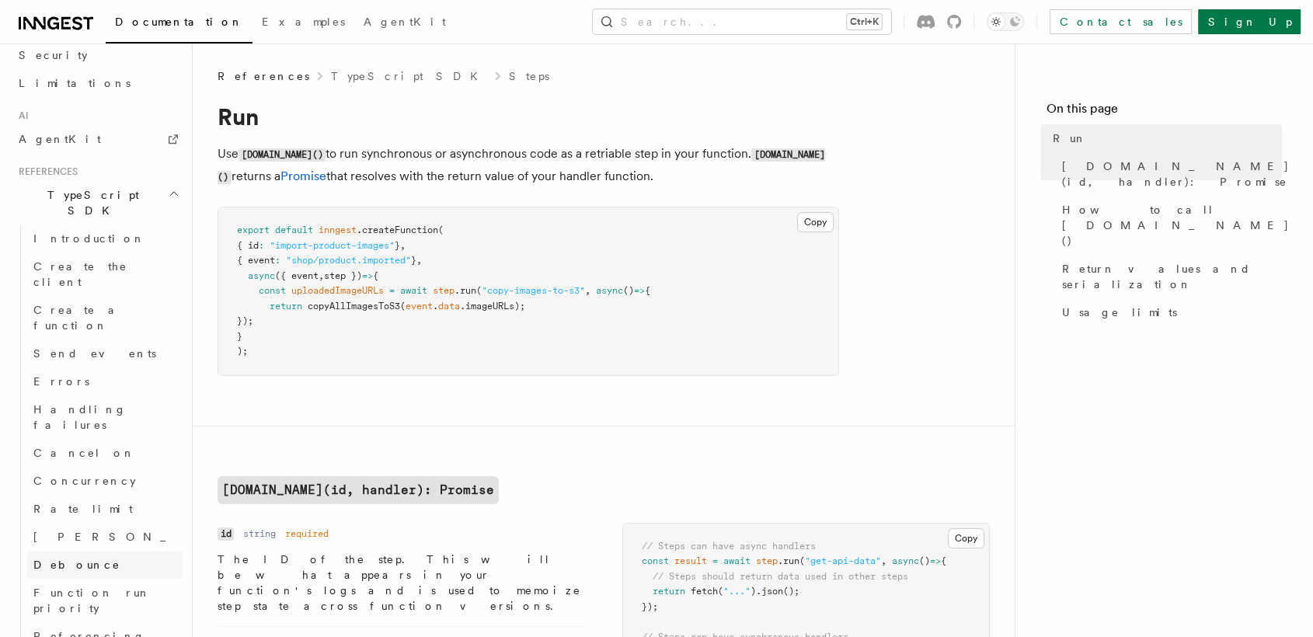
scroll to position [891, 0]
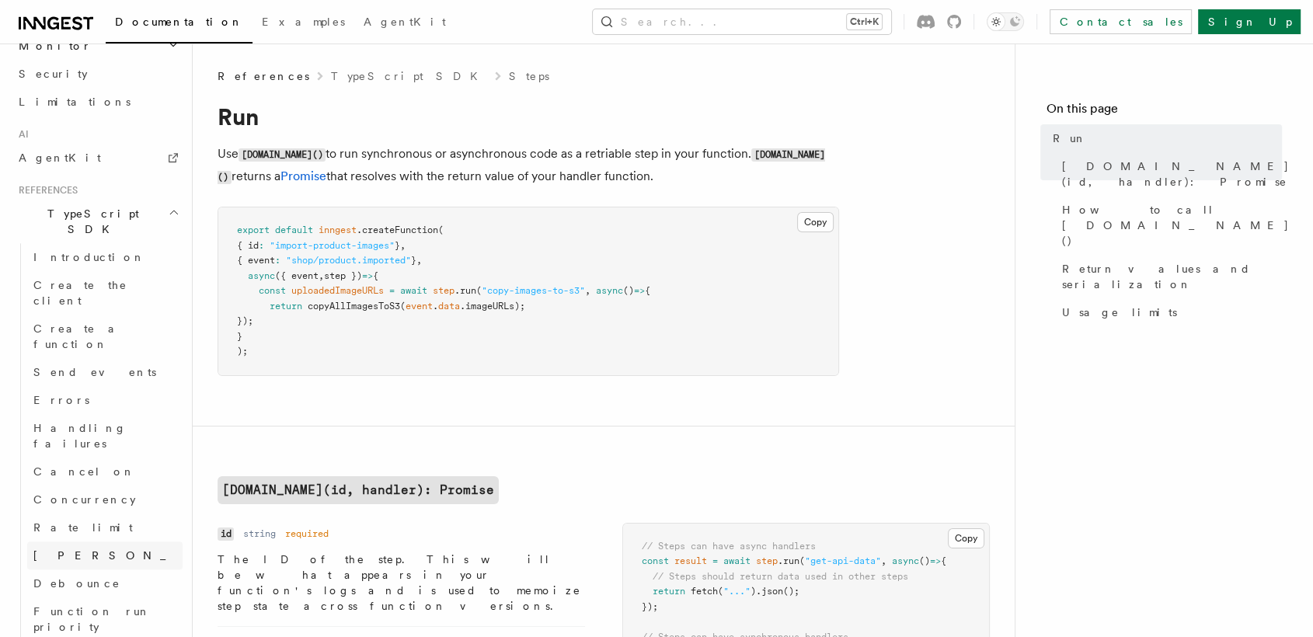
click at [87, 542] on link "[PERSON_NAME]" at bounding box center [104, 556] width 155 height 28
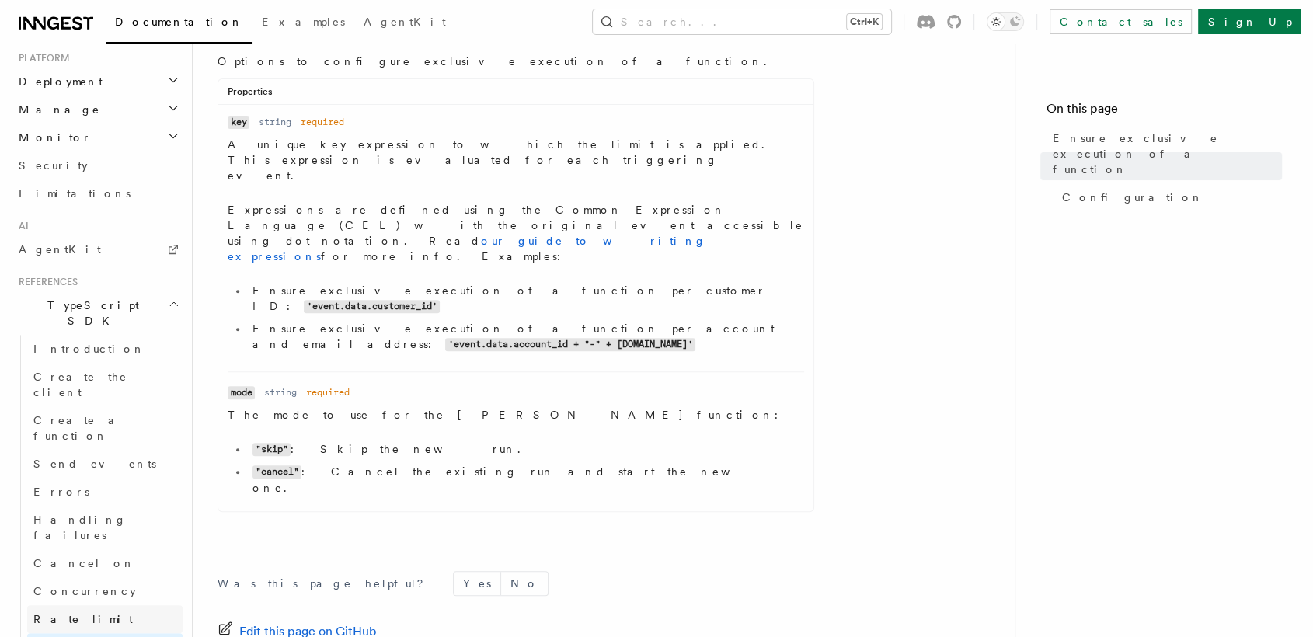
scroll to position [799, 0]
click at [149, 451] on link "Send events" at bounding box center [104, 465] width 155 height 28
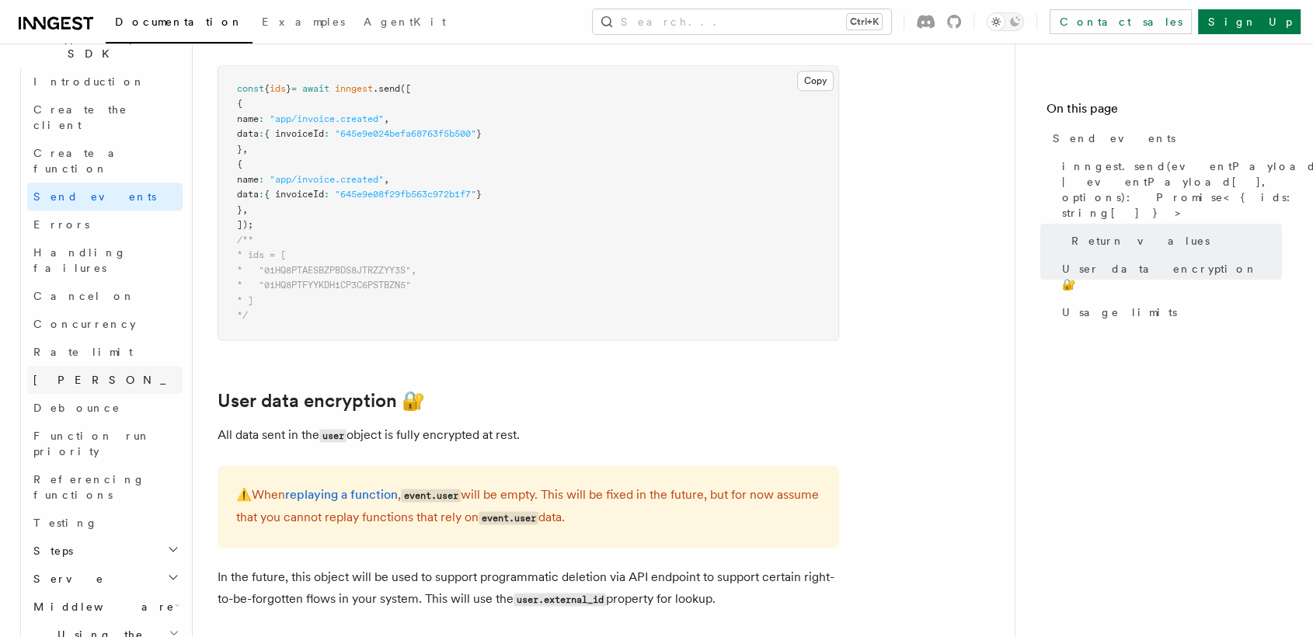
scroll to position [1087, 0]
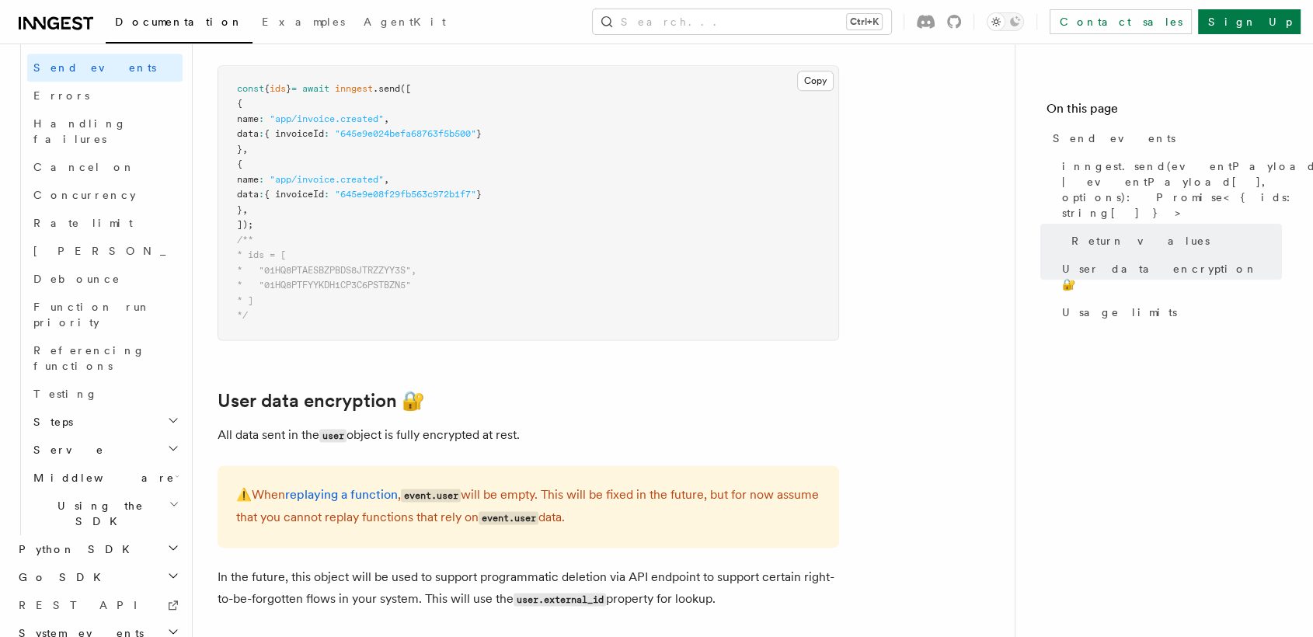
scroll to position [1219, 0]
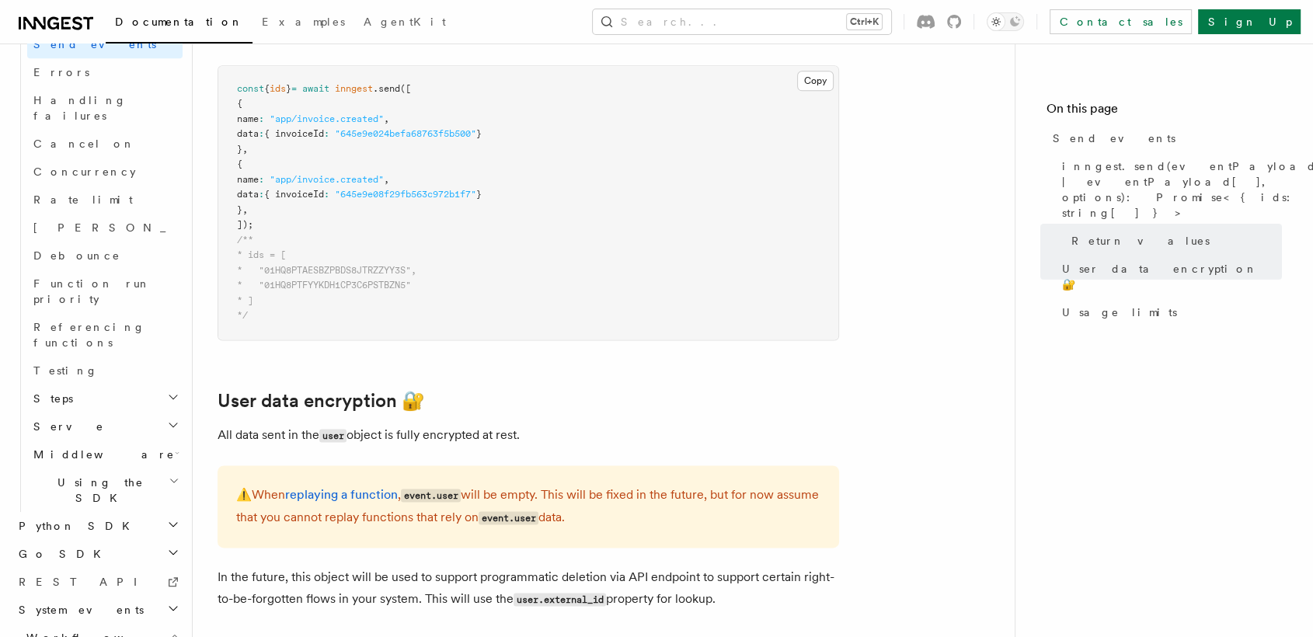
click at [60, 630] on span "Workflow Kit" at bounding box center [90, 645] width 157 height 31
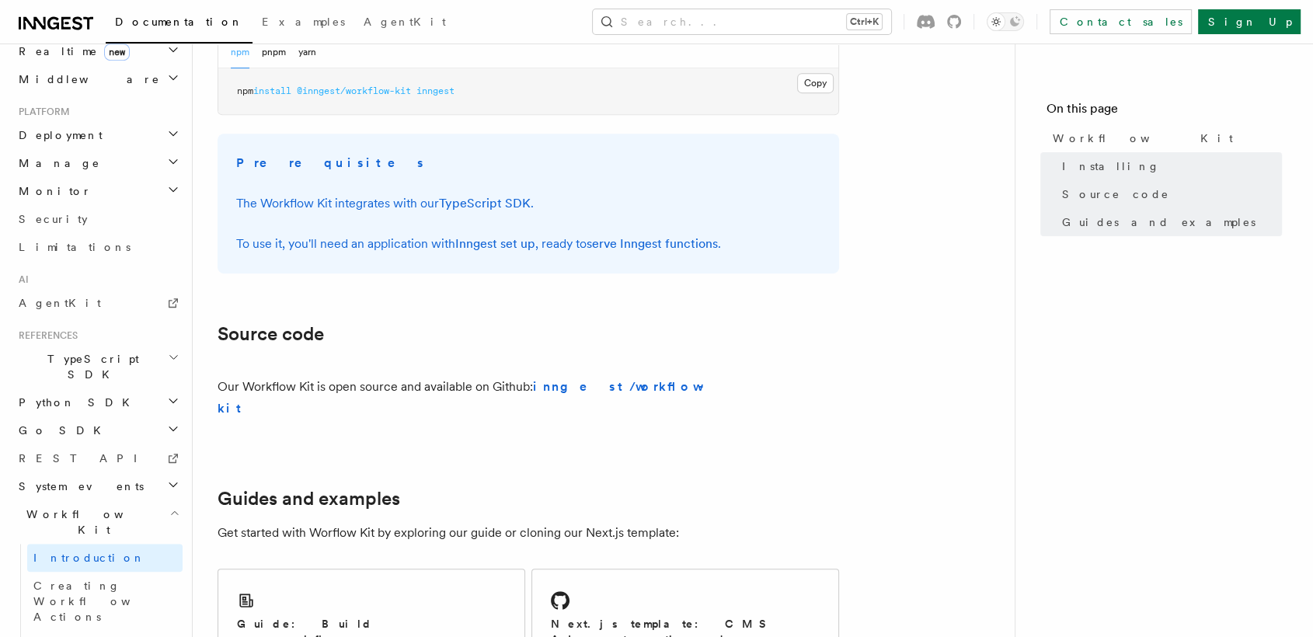
scroll to position [678, 0]
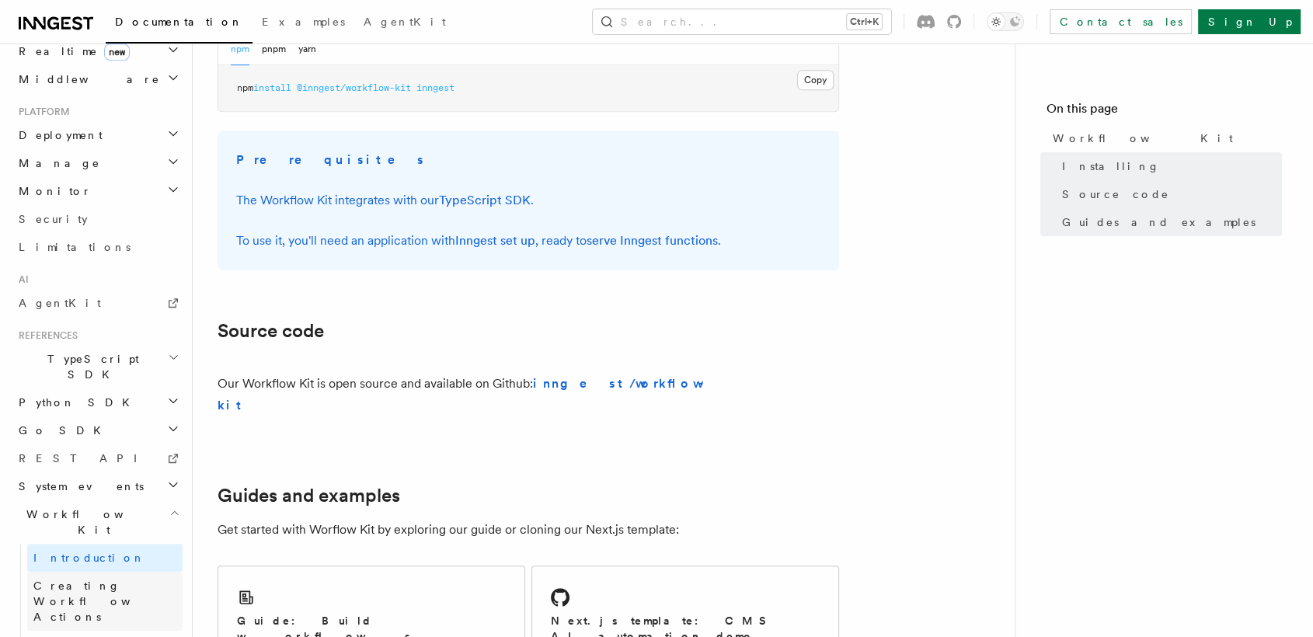
click at [111, 580] on span "Creating Workflow Actions" at bounding box center [100, 602] width 135 height 44
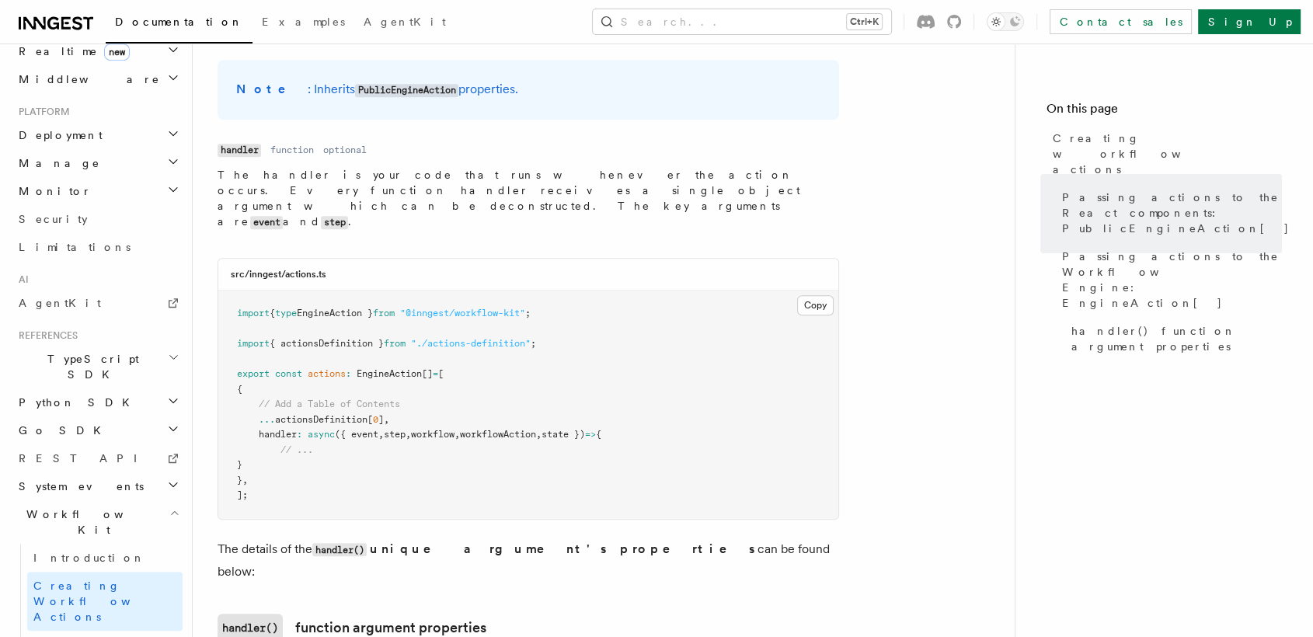
scroll to position [1531, 0]
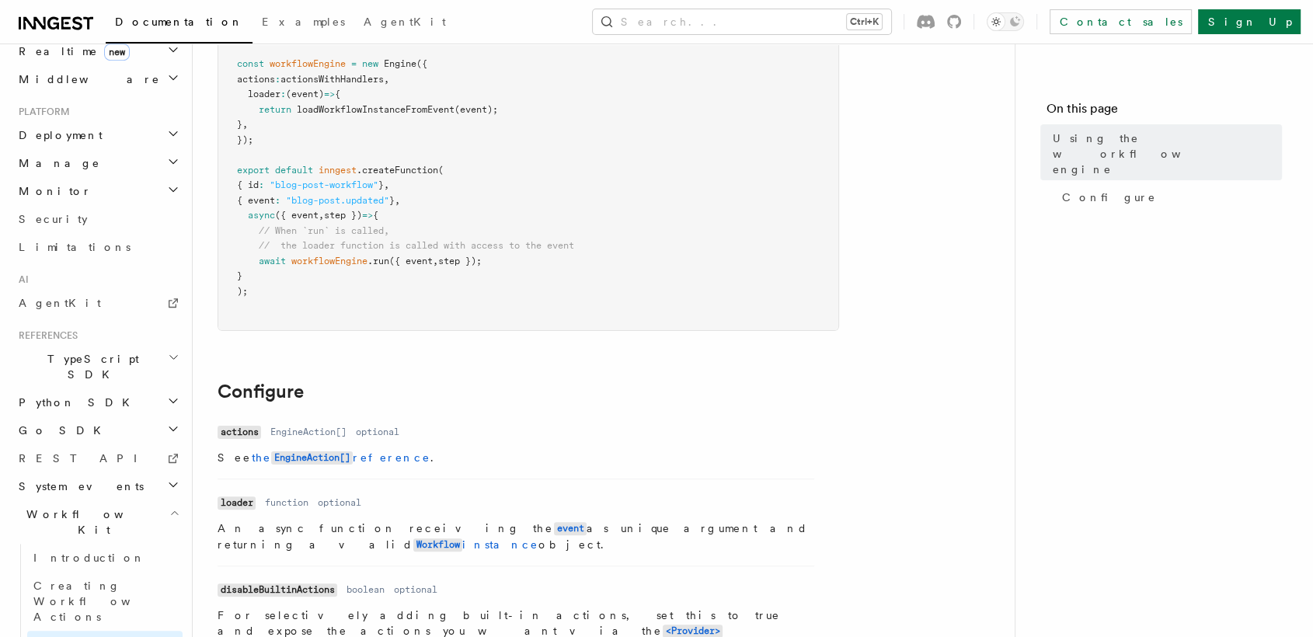
scroll to position [270, 0]
drag, startPoint x: 345, startPoint y: 528, endPoint x: 919, endPoint y: 504, distance: 574.9
click at [919, 504] on article "References Workflow Kit Using the workflow engine The workflow Engine is used t…" at bounding box center [604, 384] width 772 height 1172
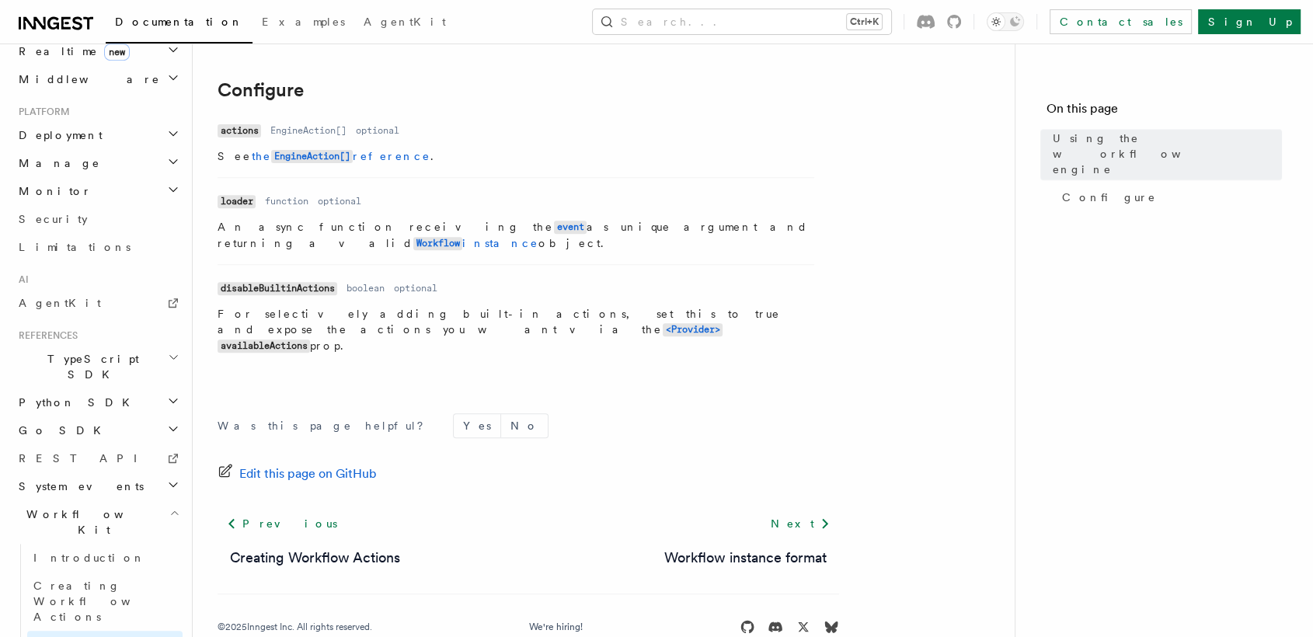
scroll to position [570, 0]
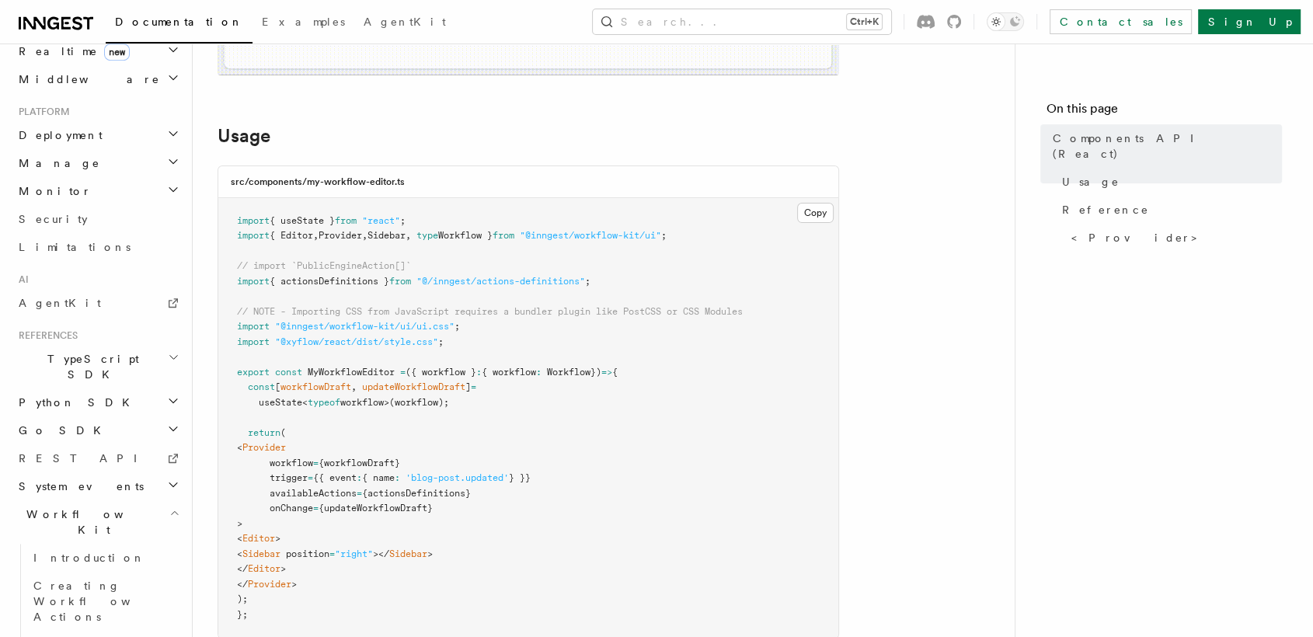
scroll to position [547, 0]
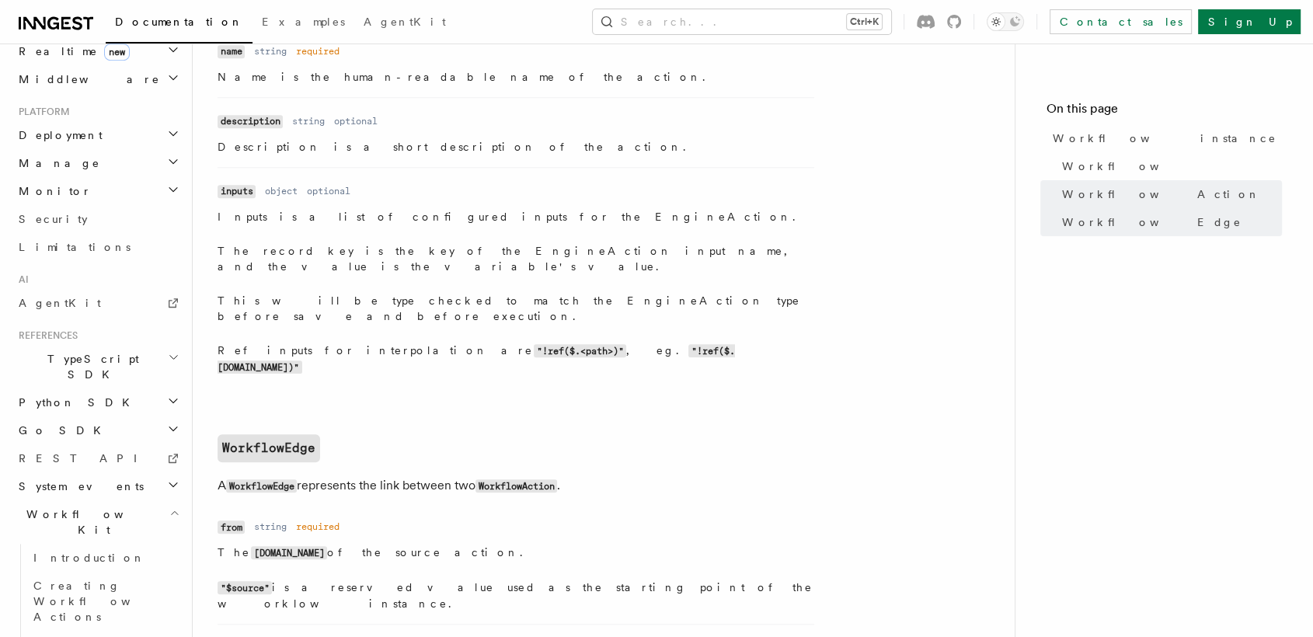
scroll to position [1554, 0]
